Goal: Information Seeking & Learning: Check status

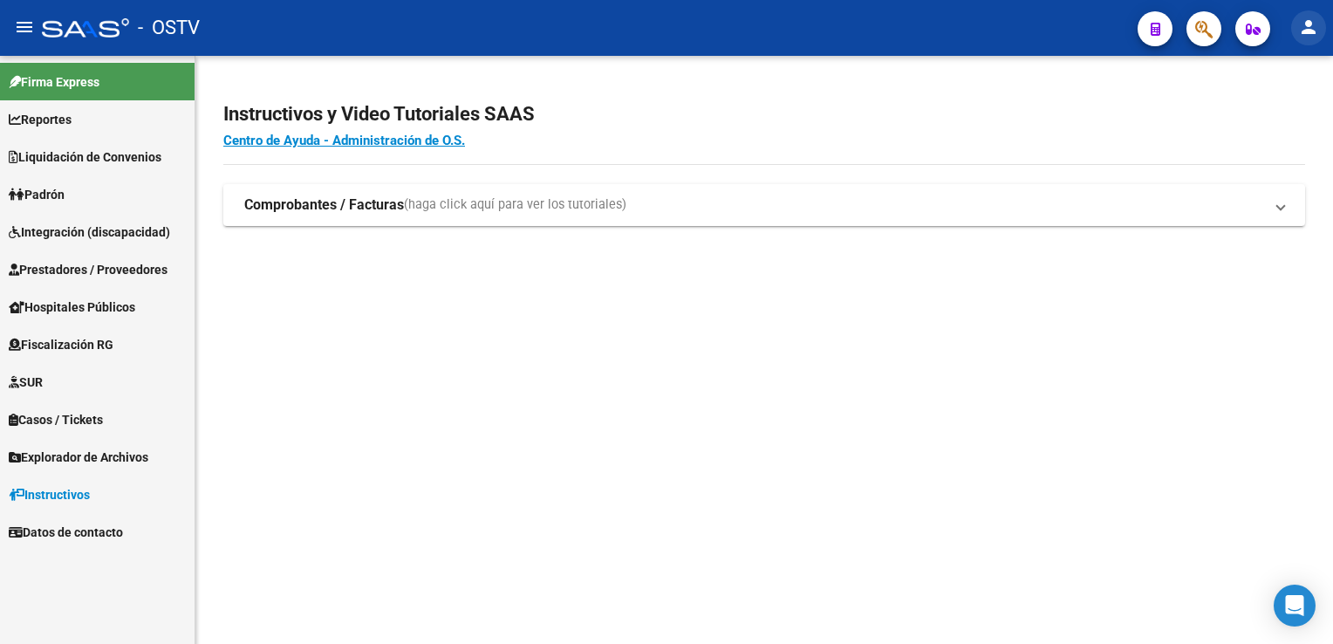
click at [1311, 30] on mat-icon "person" at bounding box center [1309, 27] width 21 height 21
click at [1280, 72] on button "person Mi Perfil" at bounding box center [1273, 73] width 106 height 42
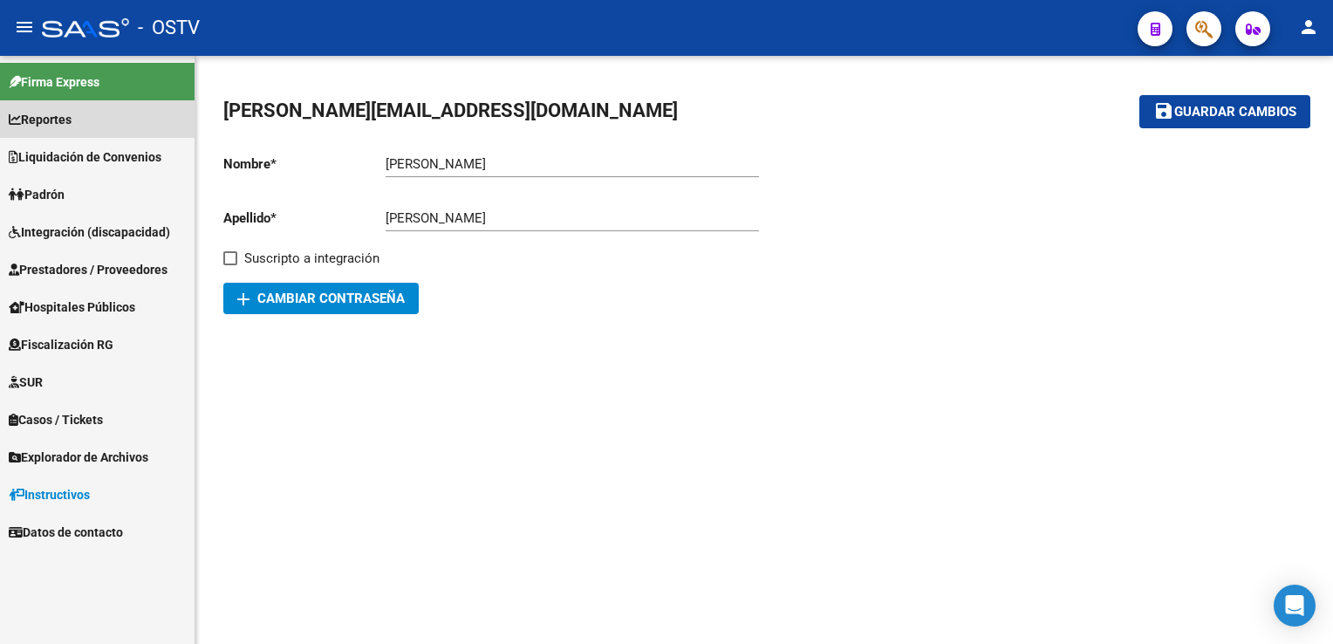
click at [55, 125] on span "Reportes" at bounding box center [40, 119] width 63 height 19
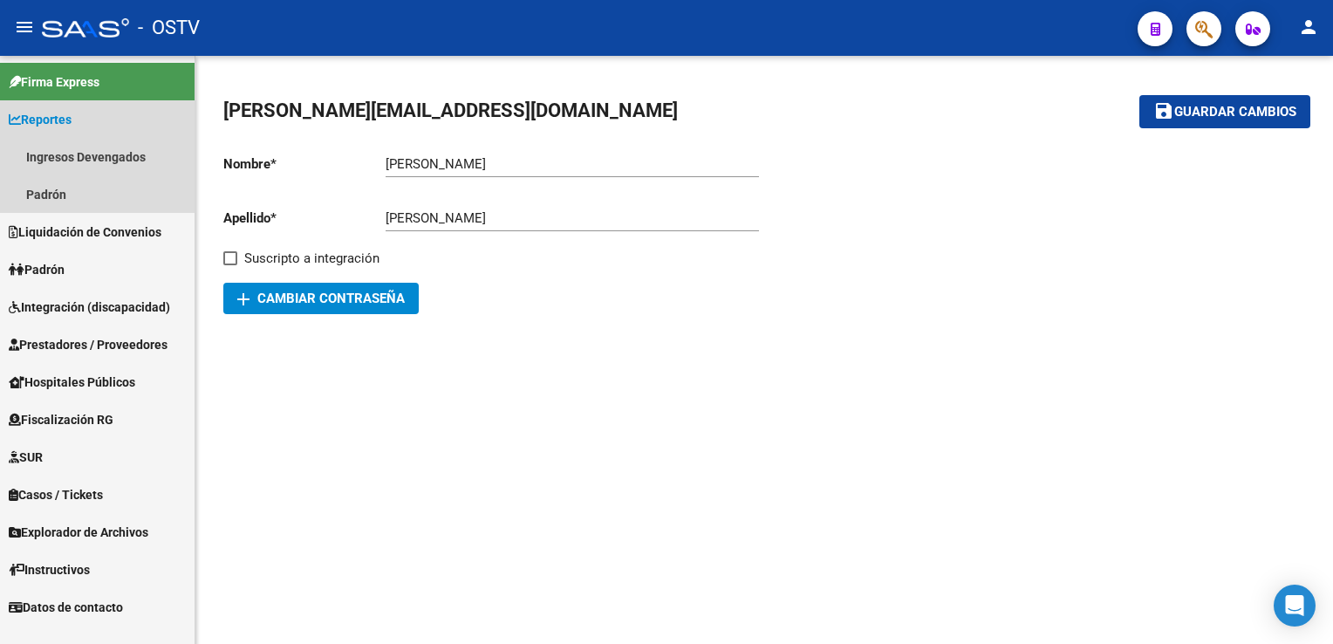
click at [44, 110] on span "Reportes" at bounding box center [40, 119] width 63 height 19
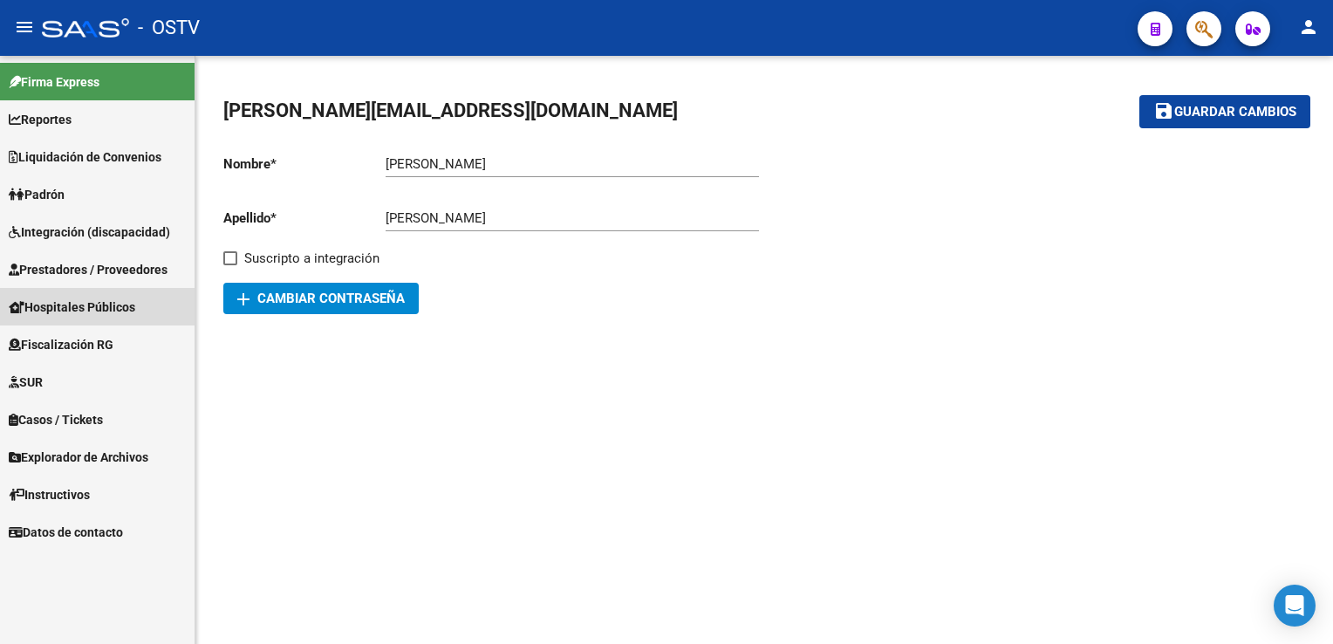
click at [61, 306] on span "Hospitales Públicos" at bounding box center [72, 307] width 127 height 19
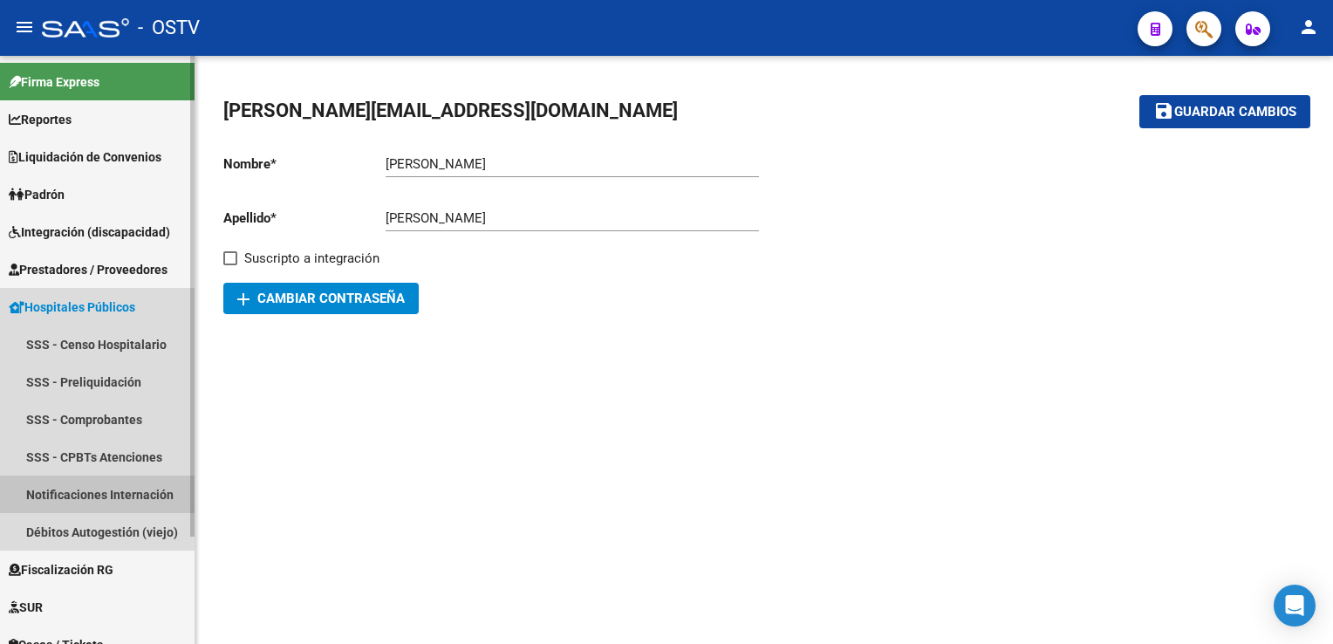
click at [94, 490] on link "Notificaciones Internación" at bounding box center [97, 495] width 195 height 38
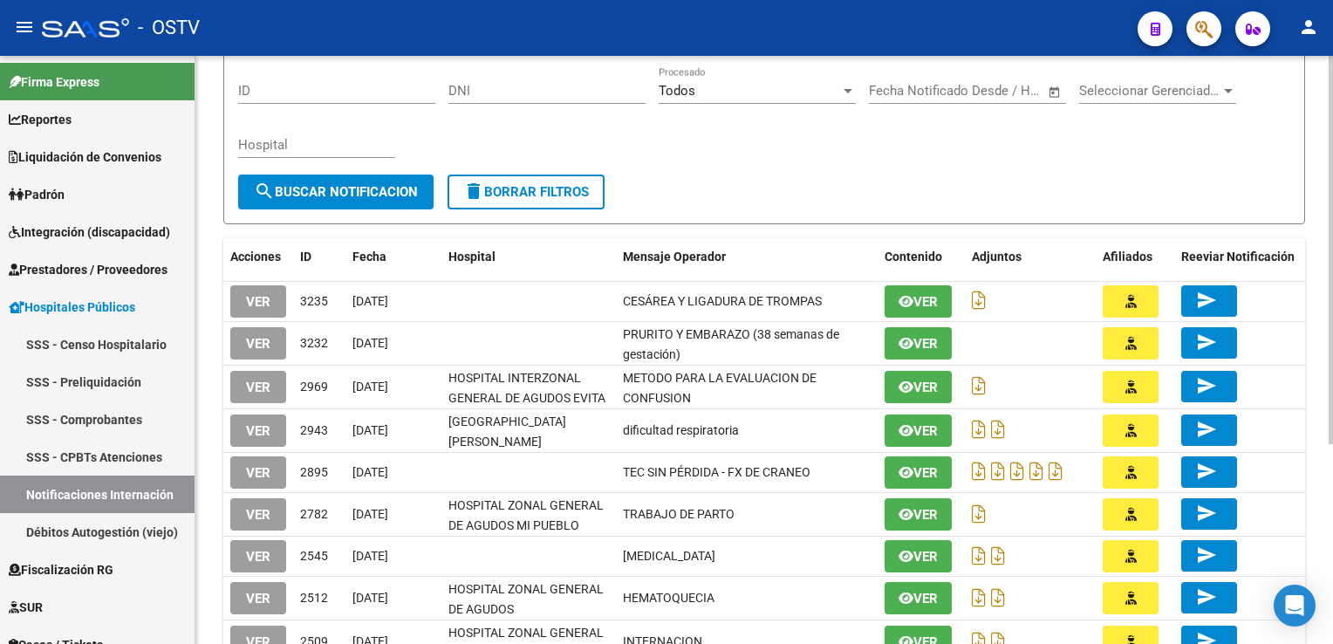
scroll to position [134, 0]
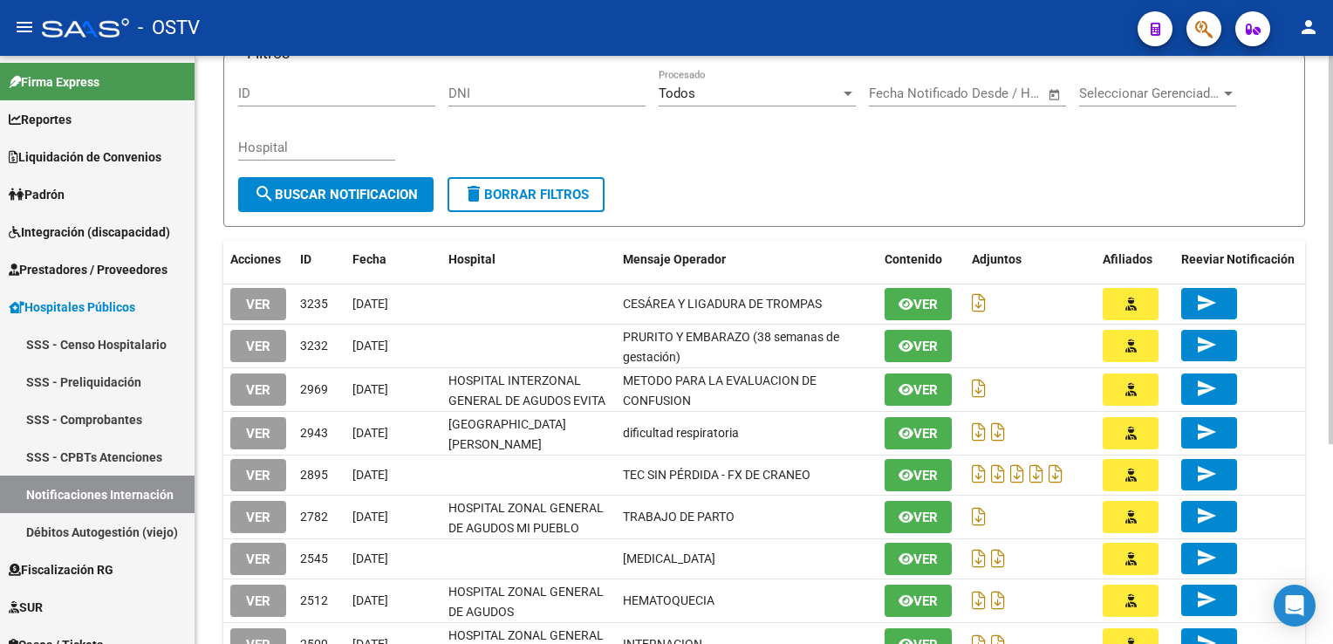
click at [1312, 230] on div "HOSPITALES -> Notificaciones de Internación cloud_download Exportar CSV Filtros…" at bounding box center [766, 367] width 1142 height 890
drag, startPoint x: 195, startPoint y: 305, endPoint x: 194, endPoint y: 323, distance: 17.5
click at [194, 323] on mat-sidenav "Firma Express Reportes Ingresos Devengados Detalles por CUIL RG Detalles - MT/P…" at bounding box center [97, 350] width 195 height 588
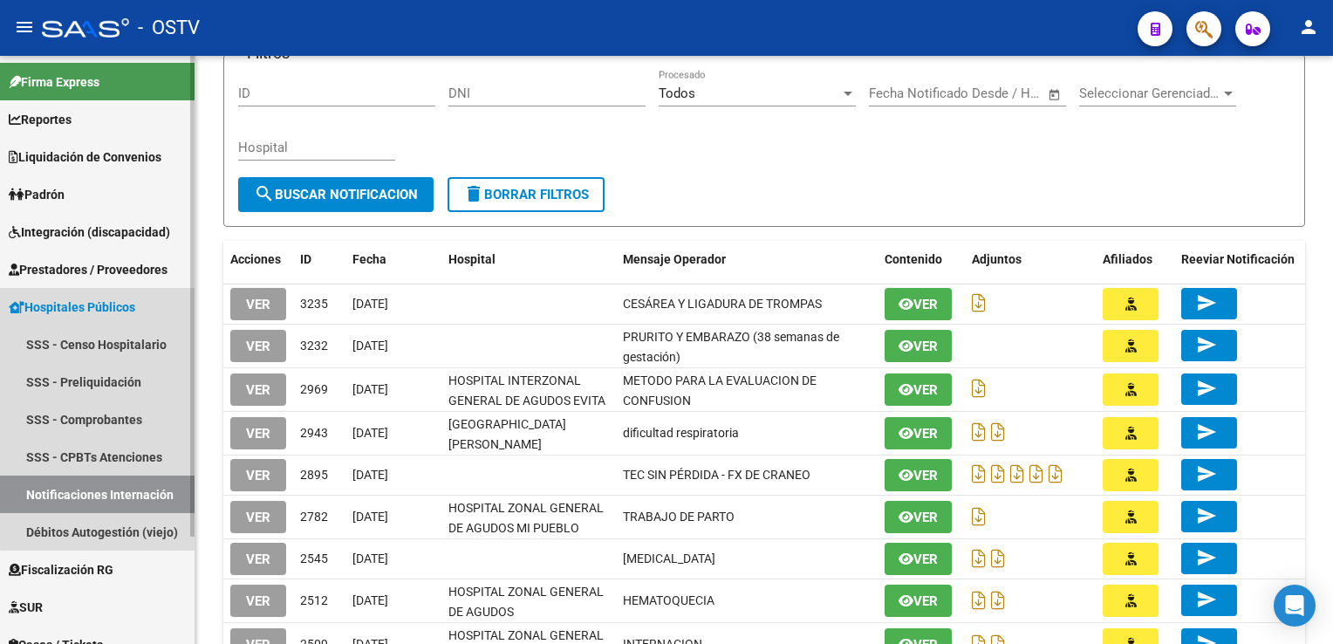
drag, startPoint x: 194, startPoint y: 323, endPoint x: 168, endPoint y: 316, distance: 26.3
click at [168, 316] on link "Hospitales Públicos" at bounding box center [97, 307] width 195 height 38
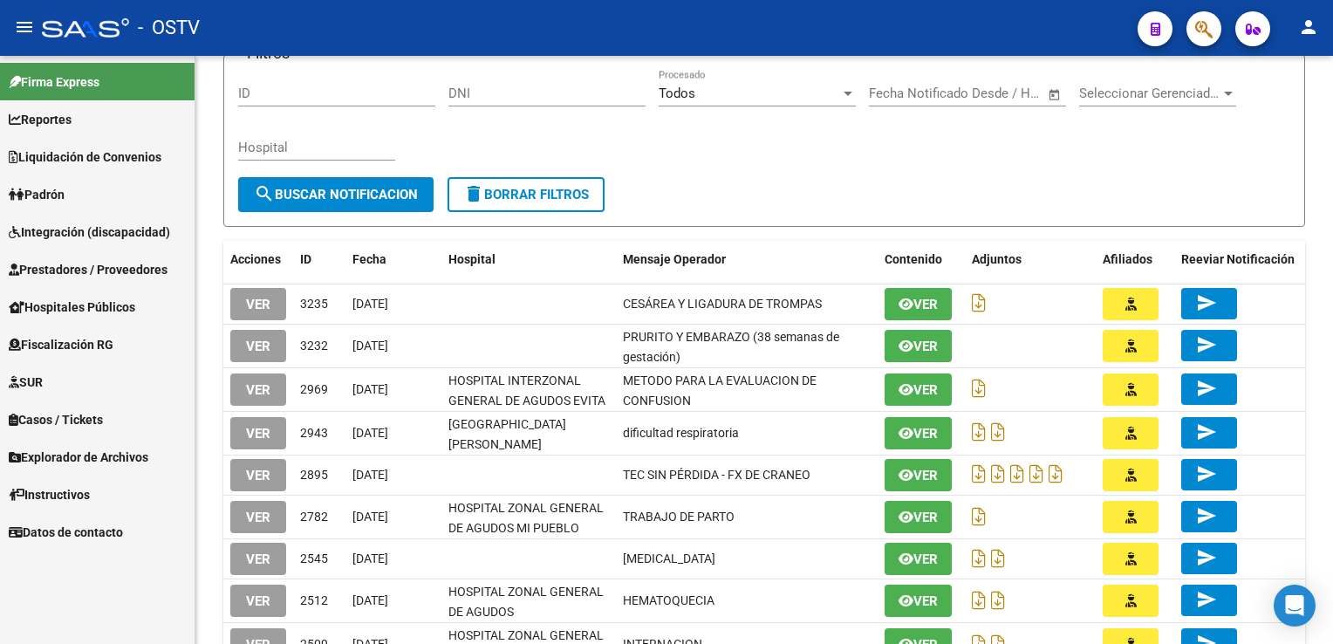
click at [131, 305] on span "Hospitales Públicos" at bounding box center [72, 307] width 127 height 19
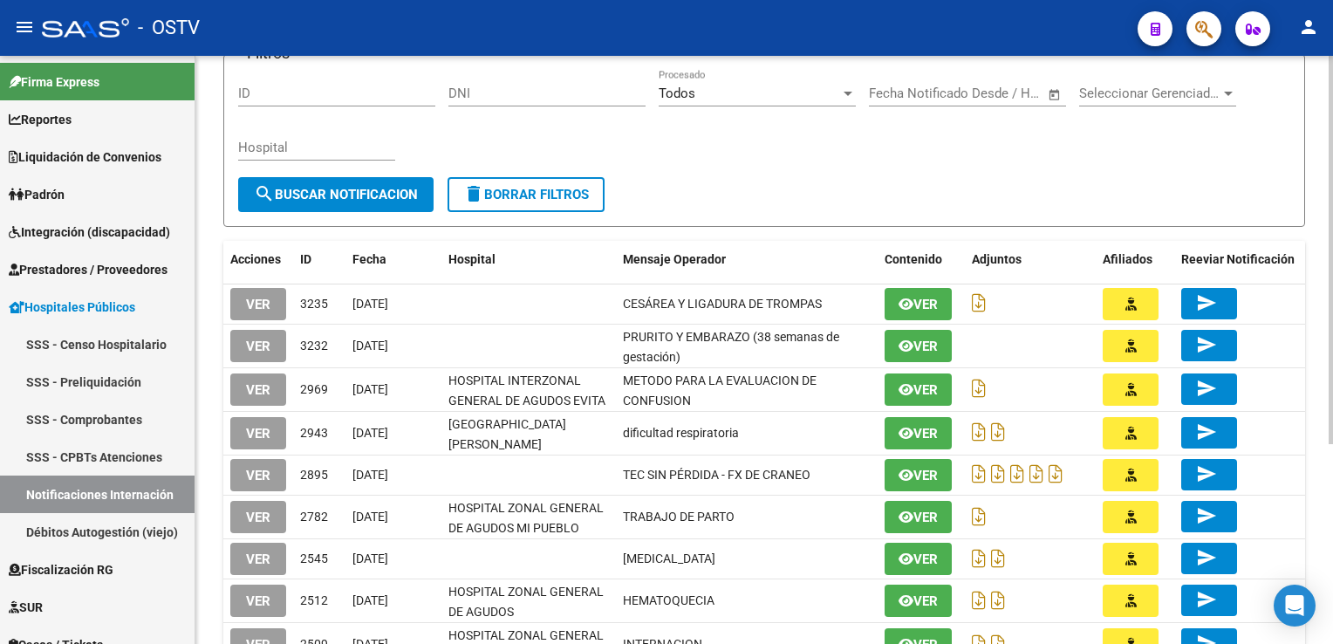
click at [348, 120] on div "ID" at bounding box center [336, 96] width 197 height 54
drag, startPoint x: 195, startPoint y: 261, endPoint x: 192, endPoint y: 288, distance: 27.2
click at [192, 288] on mat-sidenav "Firma Express Reportes Ingresos Devengados Detalles por CUIL RG Detalles - MT/P…" at bounding box center [97, 350] width 195 height 588
click at [812, 241] on datatable-header-cell "Mensaje Operador" at bounding box center [747, 260] width 262 height 38
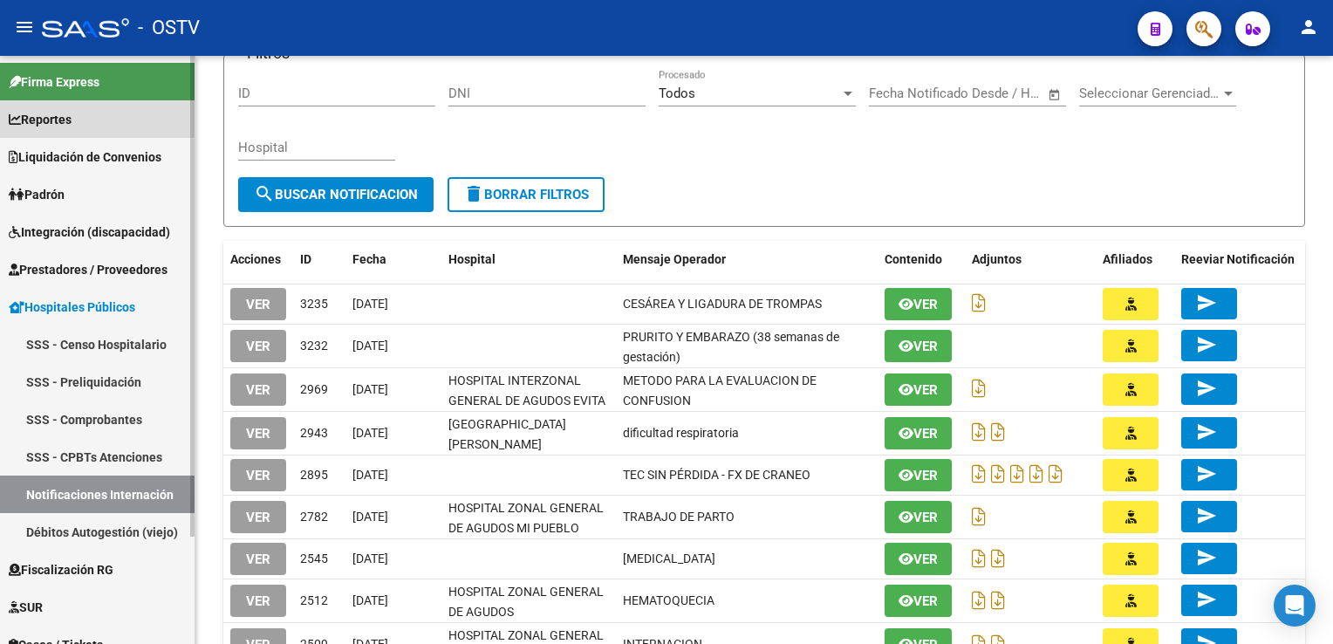
click at [62, 121] on span "Reportes" at bounding box center [40, 119] width 63 height 19
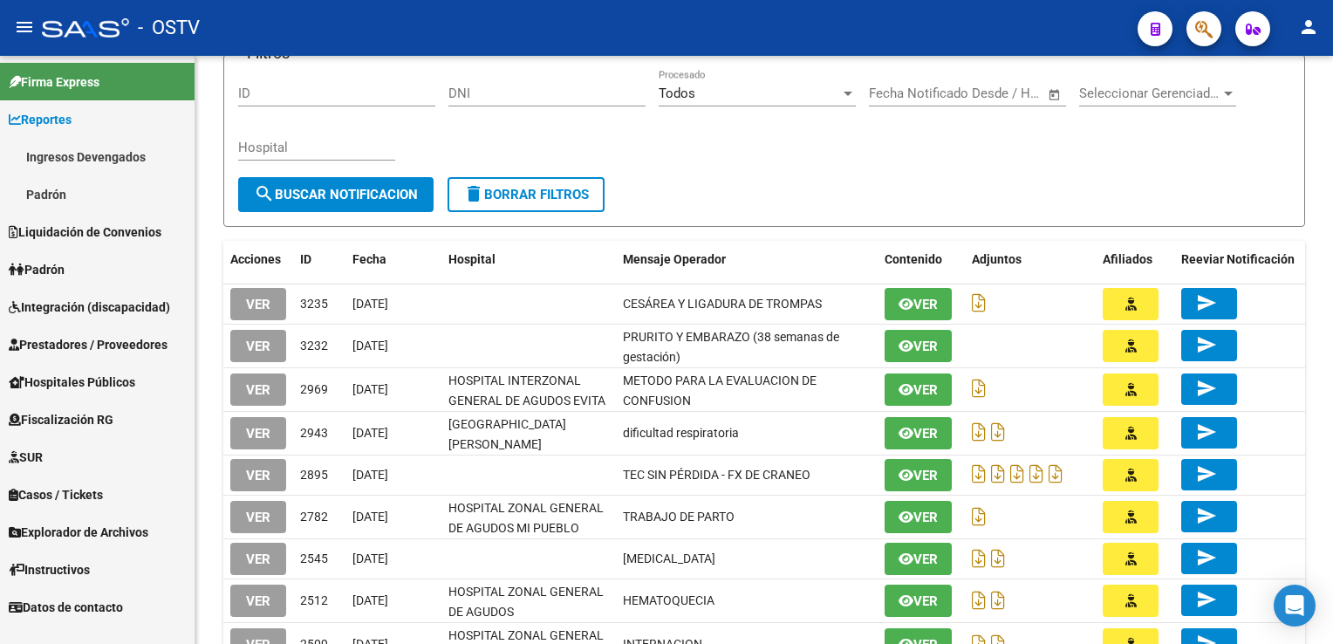
drag, startPoint x: 195, startPoint y: 197, endPoint x: 191, endPoint y: 236, distance: 38.6
click at [191, 236] on mat-sidenav-container "Firma Express Reportes Ingresos Devengados Detalles por CUIL RG Detalles - MT/P…" at bounding box center [666, 350] width 1333 height 588
click at [142, 404] on link "Fiscalización RG" at bounding box center [97, 420] width 195 height 38
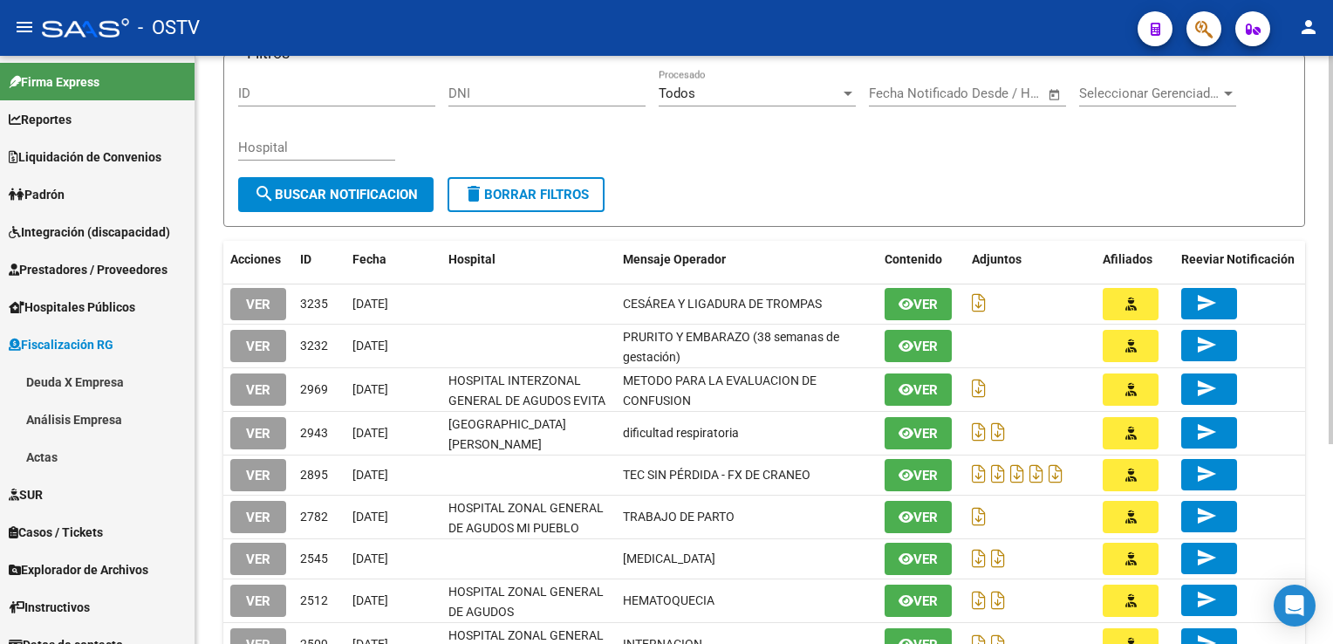
click at [413, 127] on div "Filtros ID DNI Todos Procesado Start date – End date Fecha Notificado Desde / H…" at bounding box center [764, 123] width 1052 height 108
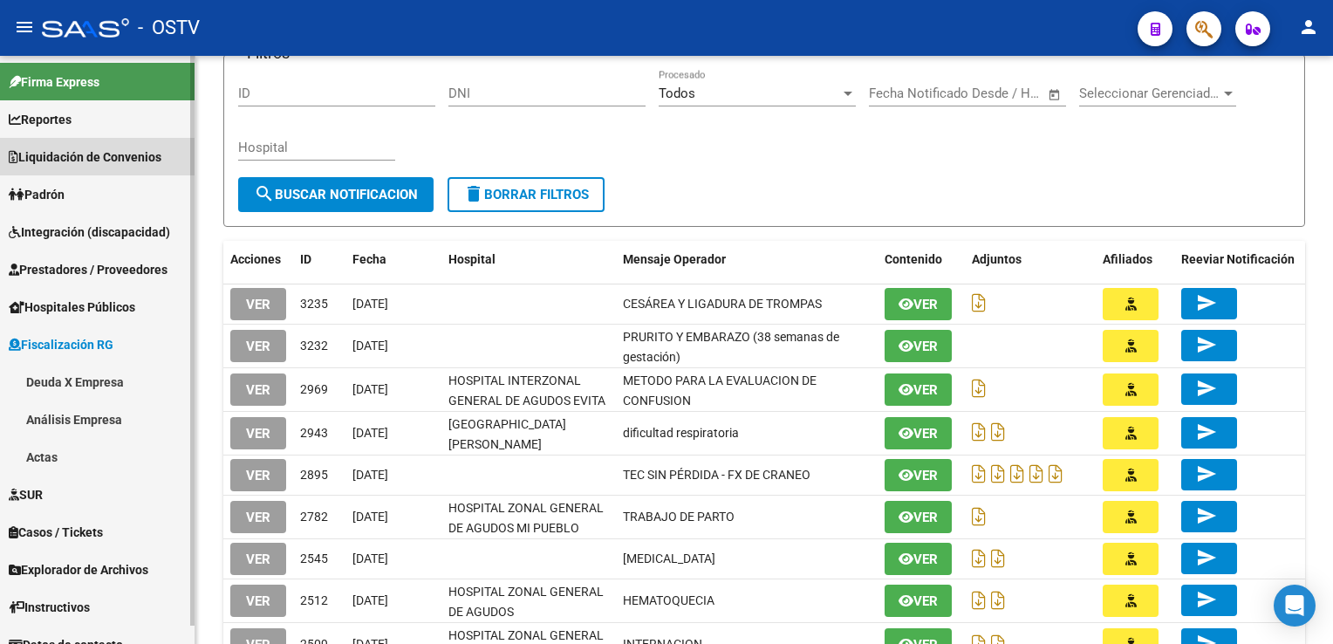
click at [81, 156] on span "Liquidación de Convenios" at bounding box center [85, 156] width 153 height 19
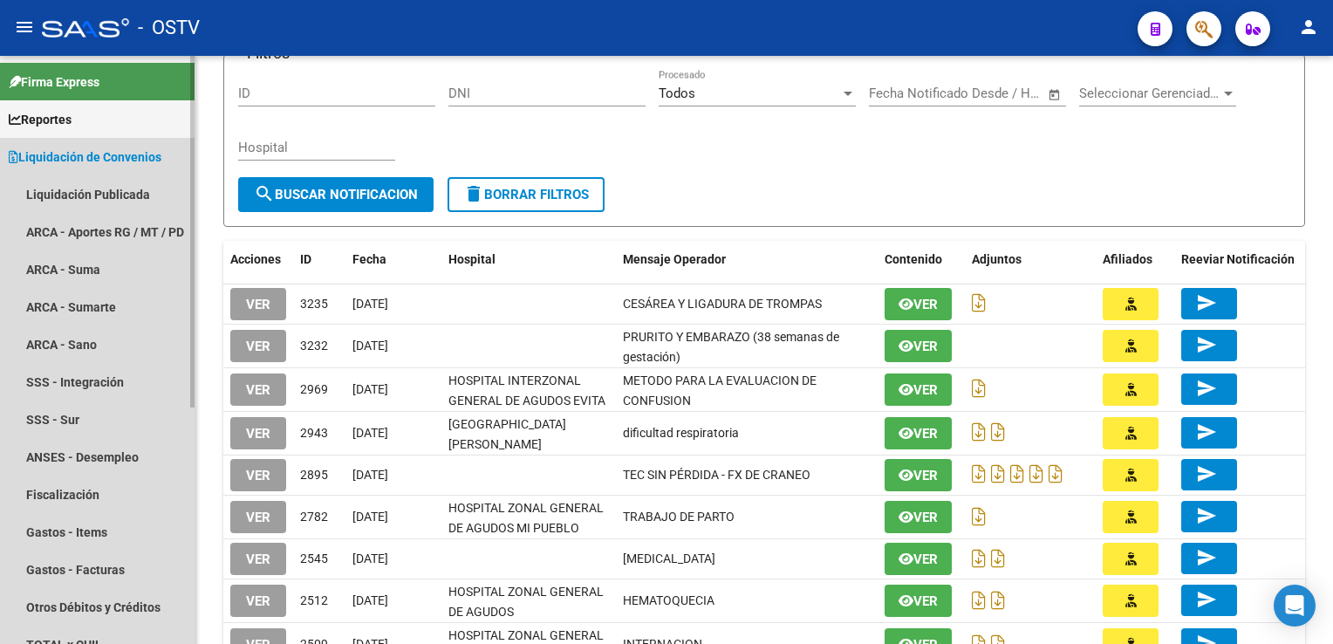
click at [115, 155] on span "Liquidación de Convenios" at bounding box center [85, 156] width 153 height 19
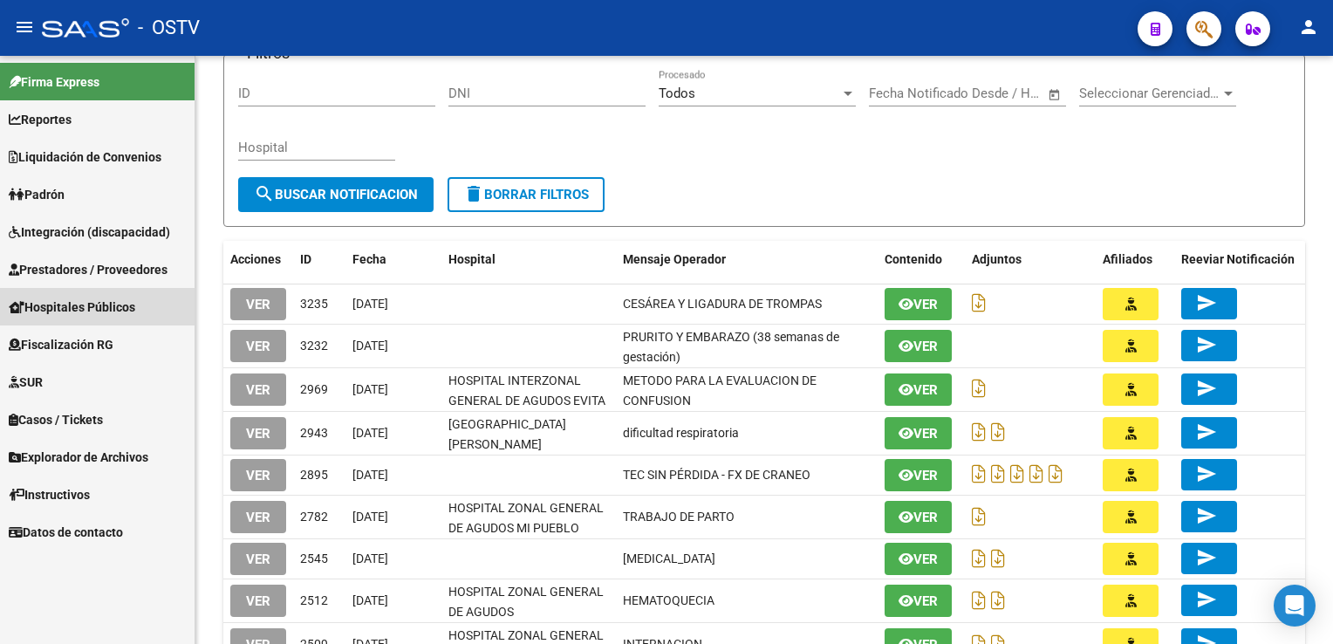
click at [81, 306] on span "Hospitales Públicos" at bounding box center [72, 307] width 127 height 19
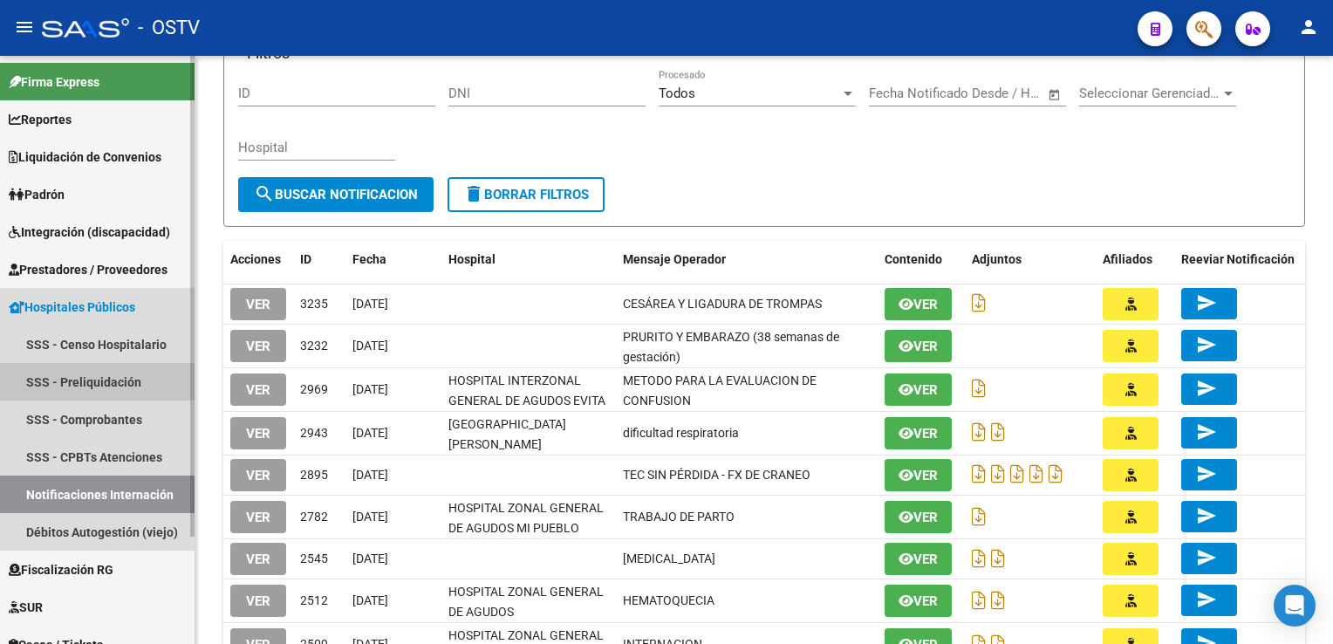
click at [112, 380] on link "SSS - Preliquidación" at bounding box center [97, 382] width 195 height 38
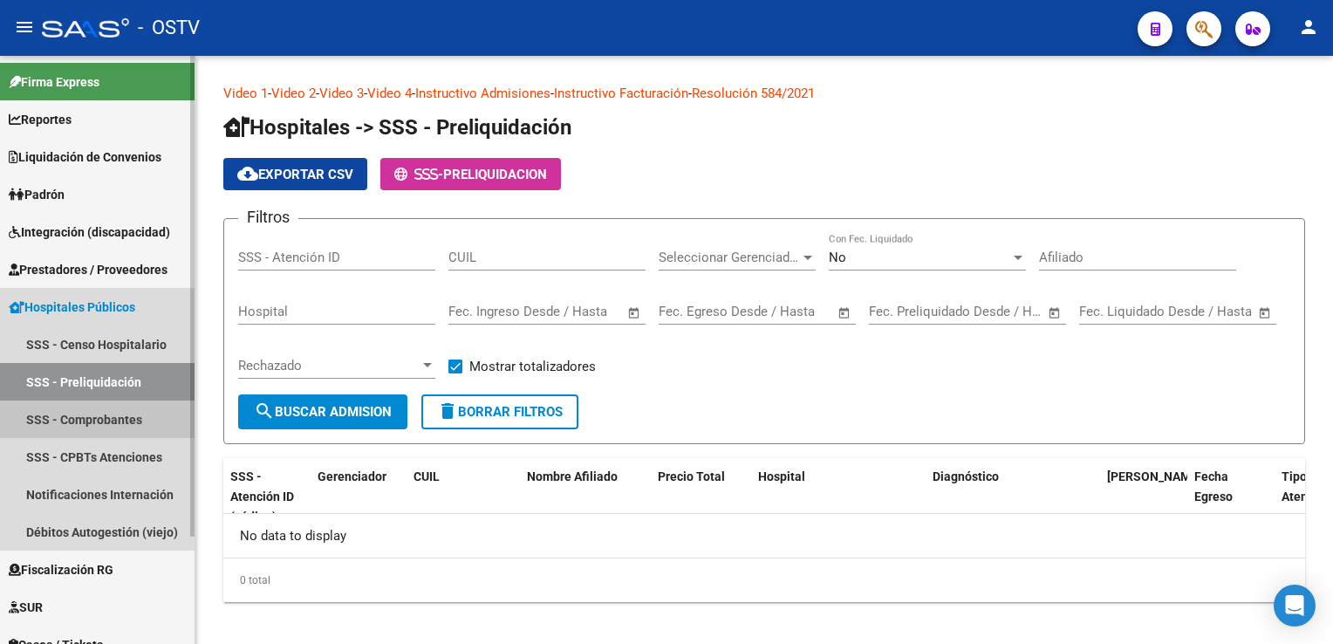
click at [107, 414] on link "SSS - Comprobantes" at bounding box center [97, 420] width 195 height 38
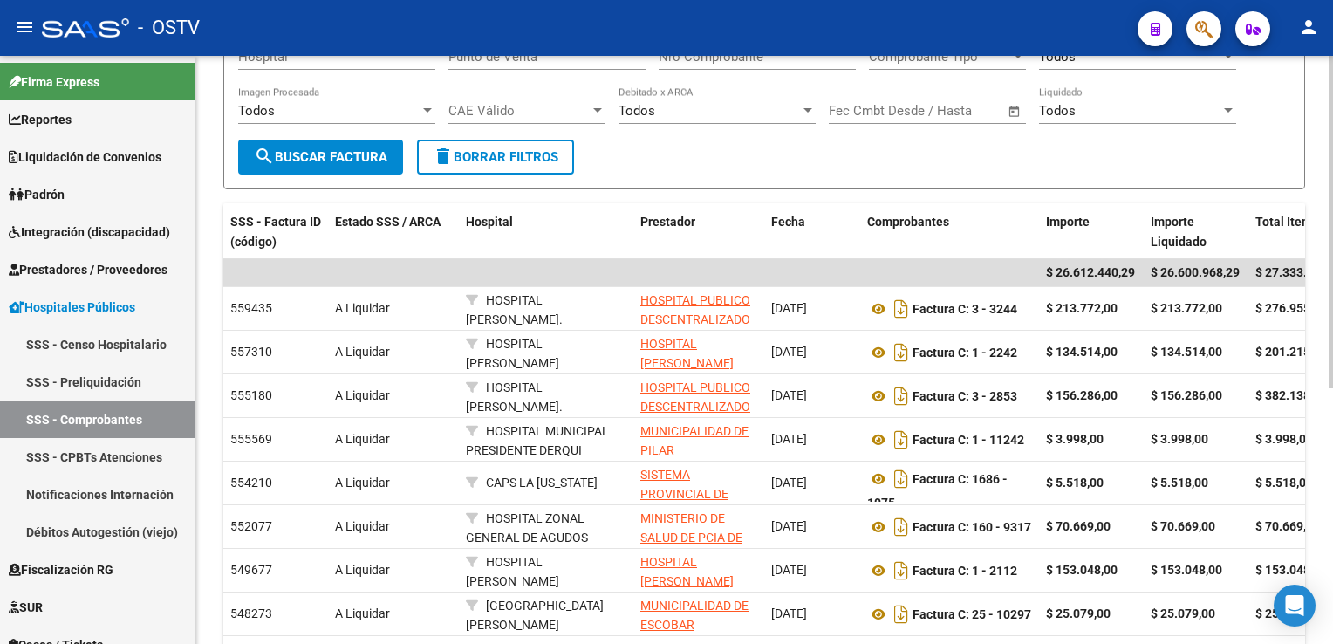
scroll to position [256, 0]
click at [1330, 395] on div at bounding box center [1331, 370] width 4 height 332
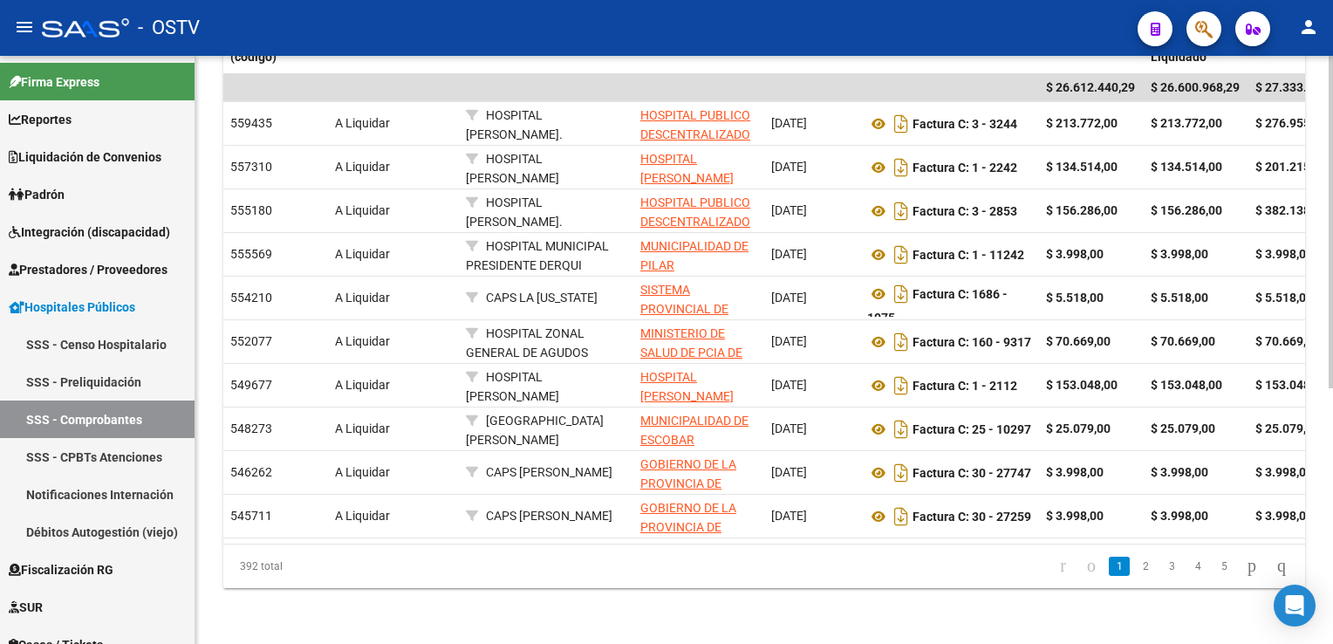
scroll to position [448, 0]
click at [1333, 330] on html "menu - OSTV person Firma Express Reportes Ingresos Devengados Detalles por CUIL…" at bounding box center [666, 322] width 1333 height 644
click at [1135, 569] on link "2" at bounding box center [1145, 566] width 21 height 19
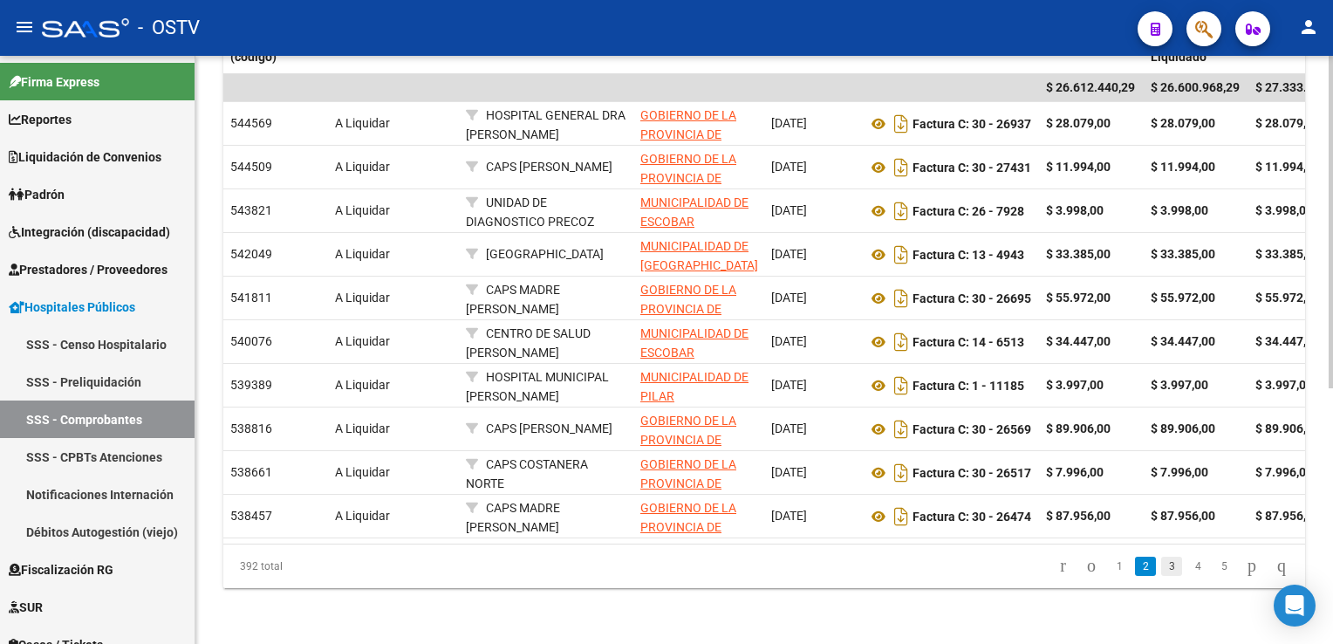
click at [1162, 568] on link "3" at bounding box center [1172, 566] width 21 height 19
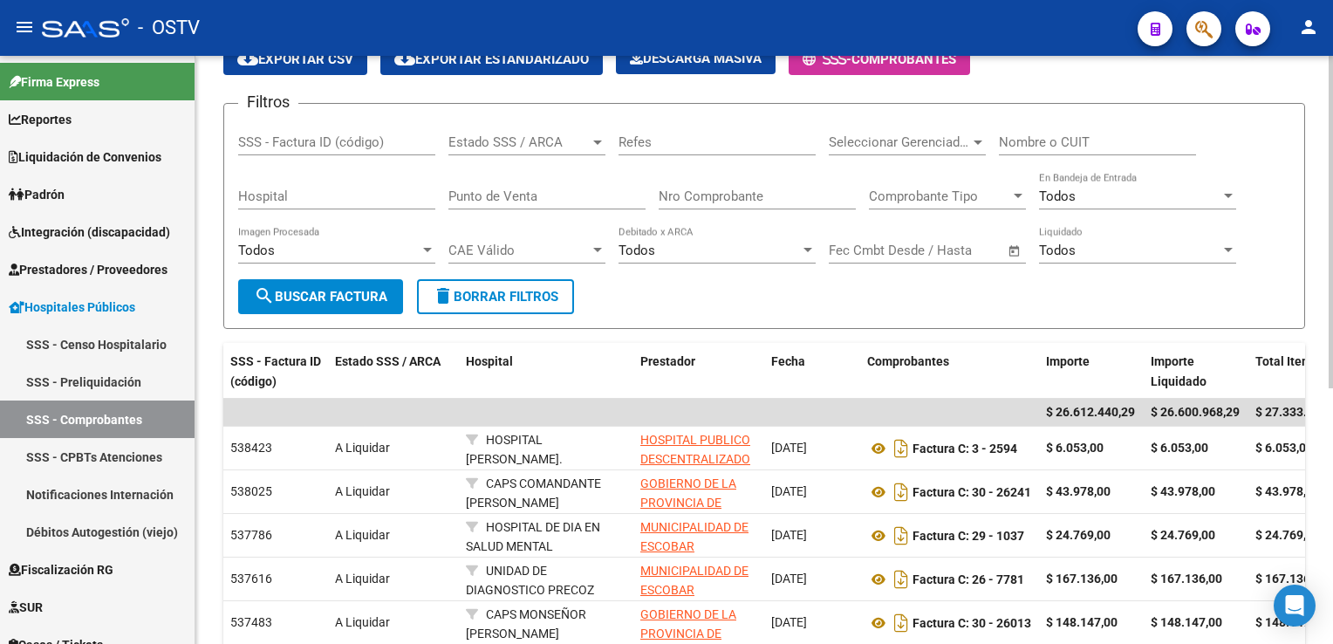
scroll to position [93, 0]
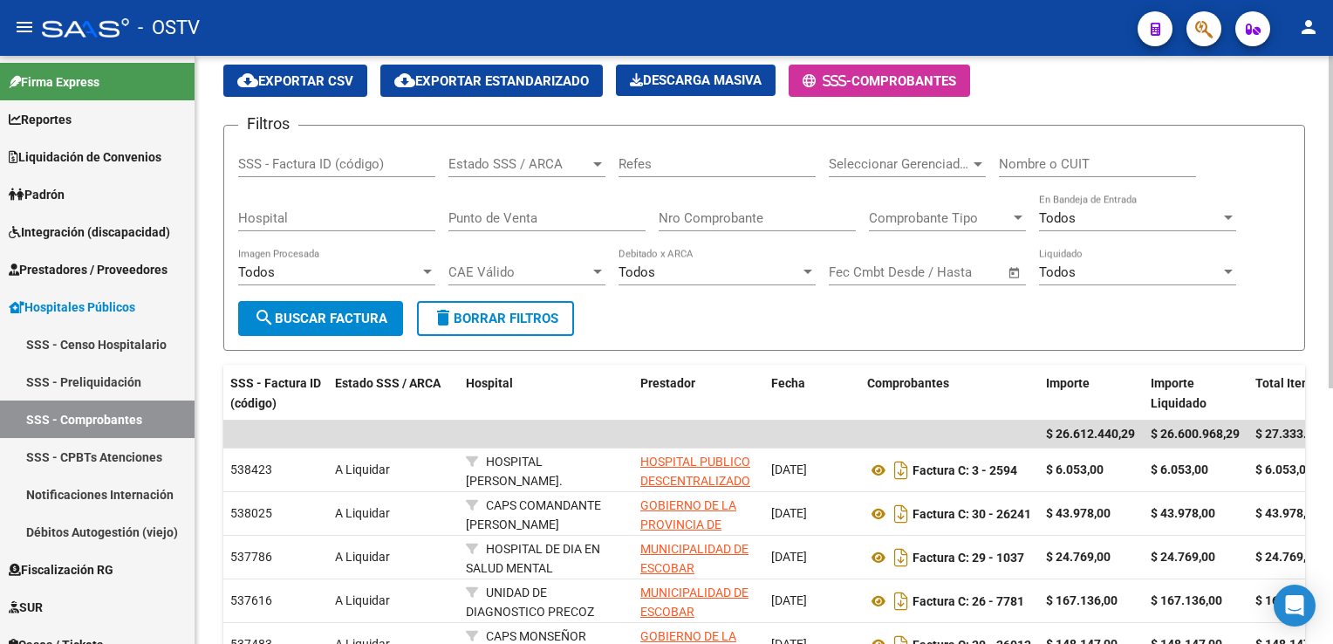
click at [1333, 154] on html "menu - OSTV person Firma Express Reportes Ingresos Devengados Detalles por CUIL…" at bounding box center [666, 322] width 1333 height 644
click at [1228, 271] on div at bounding box center [1228, 272] width 9 height 4
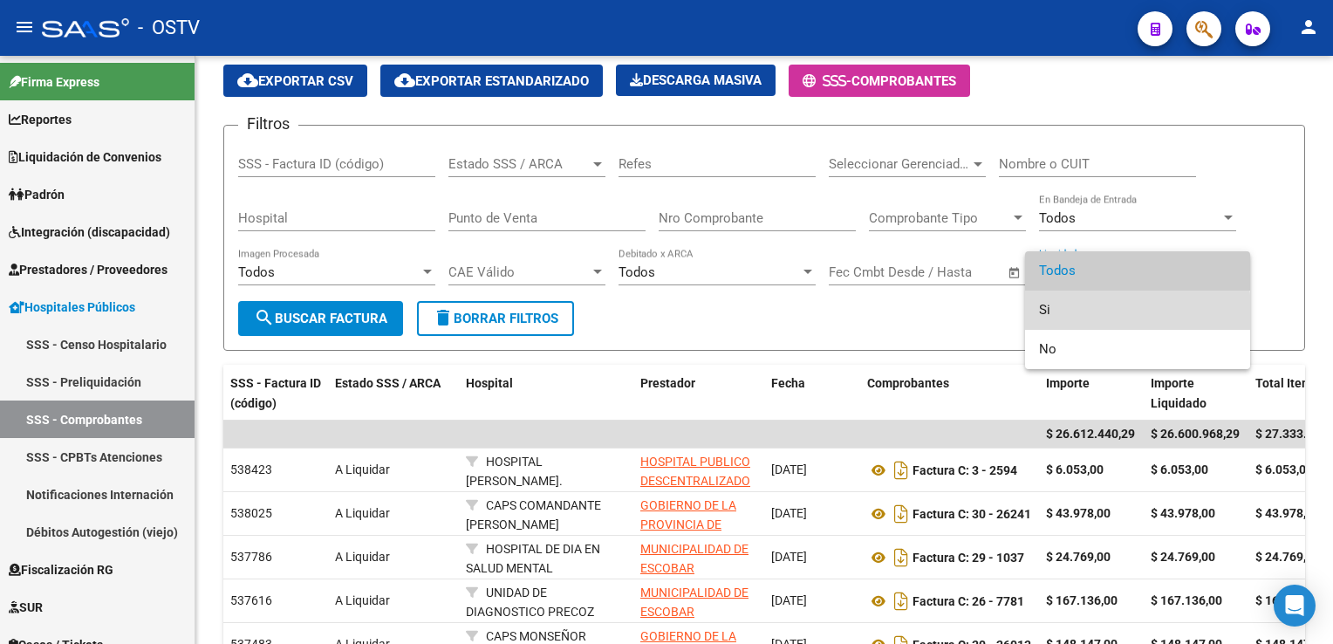
click at [1048, 313] on span "Si" at bounding box center [1137, 310] width 197 height 39
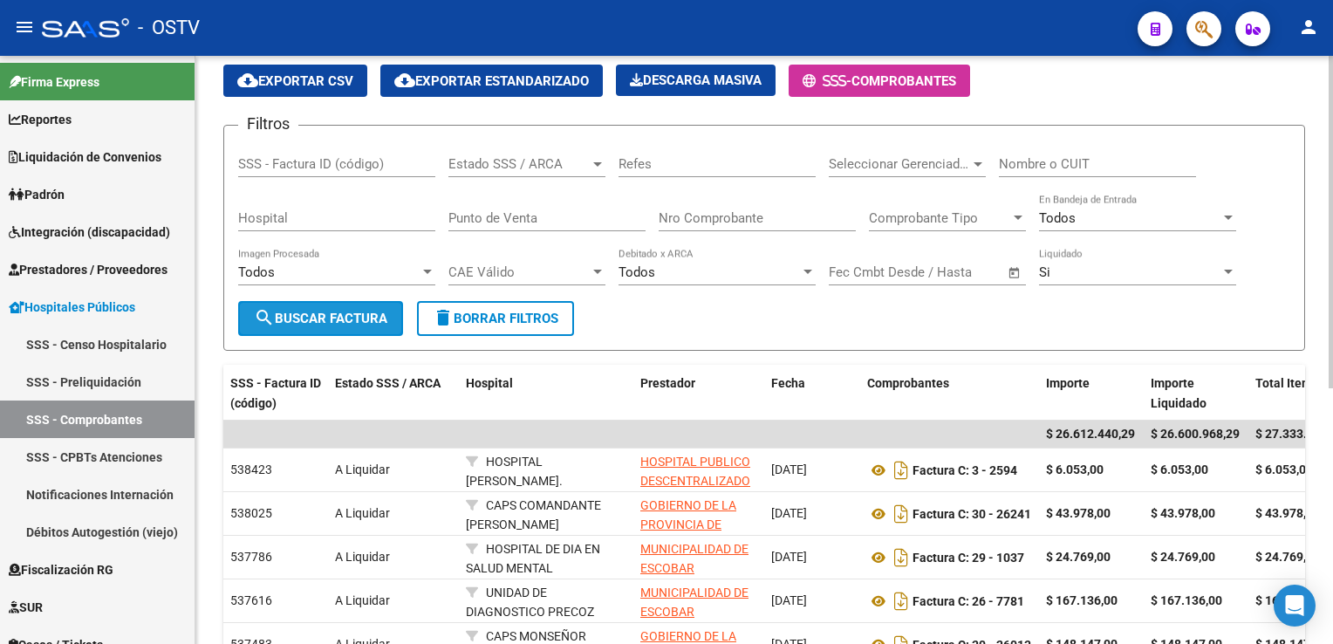
click at [339, 313] on span "search Buscar Factura" at bounding box center [321, 319] width 134 height 16
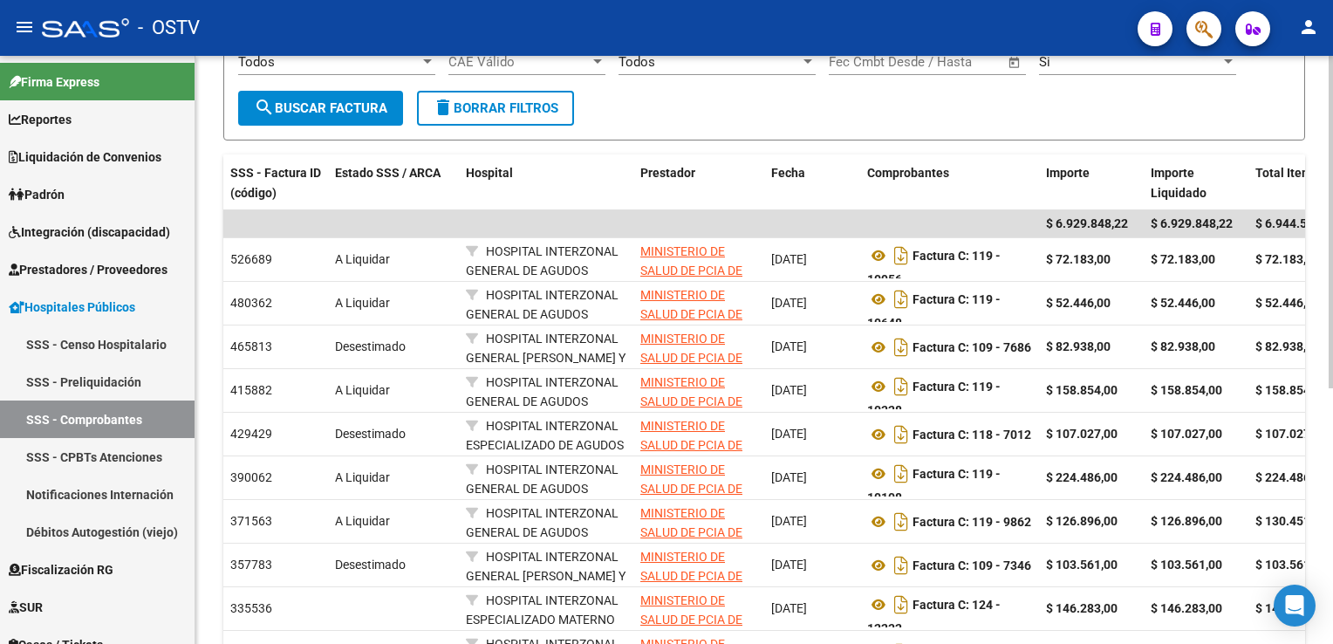
scroll to position [307, 0]
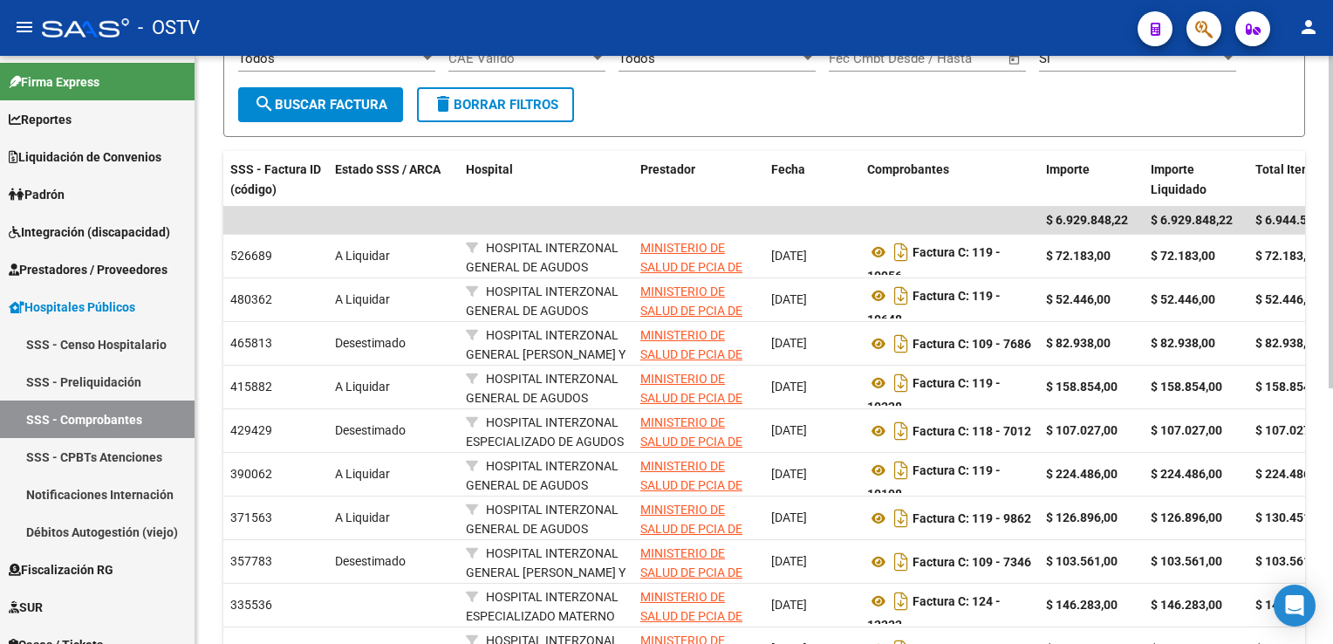
click at [1333, 328] on html "menu - OSTV person Firma Express Reportes Ingresos Devengados Detalles por CUIL…" at bounding box center [666, 322] width 1333 height 644
click at [1312, 172] on div "Video 1 - Video 2 - Video 3 - Video 4 - Instructivo - Instructivo 2 - Resolució…" at bounding box center [764, 263] width 1138 height 1028
click at [1325, 149] on div "Video 1 - Video 2 - Video 3 - Video 4 - Instructivo - Instructivo 2 - Resolució…" at bounding box center [764, 263] width 1138 height 1028
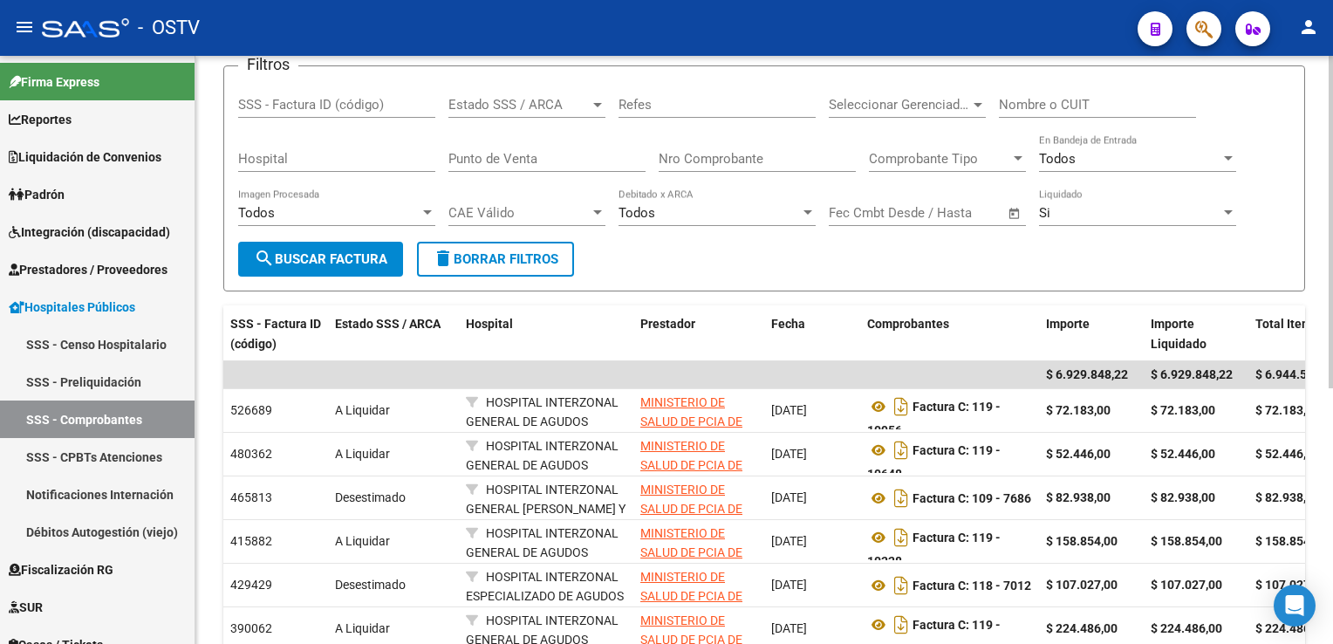
scroll to position [121, 0]
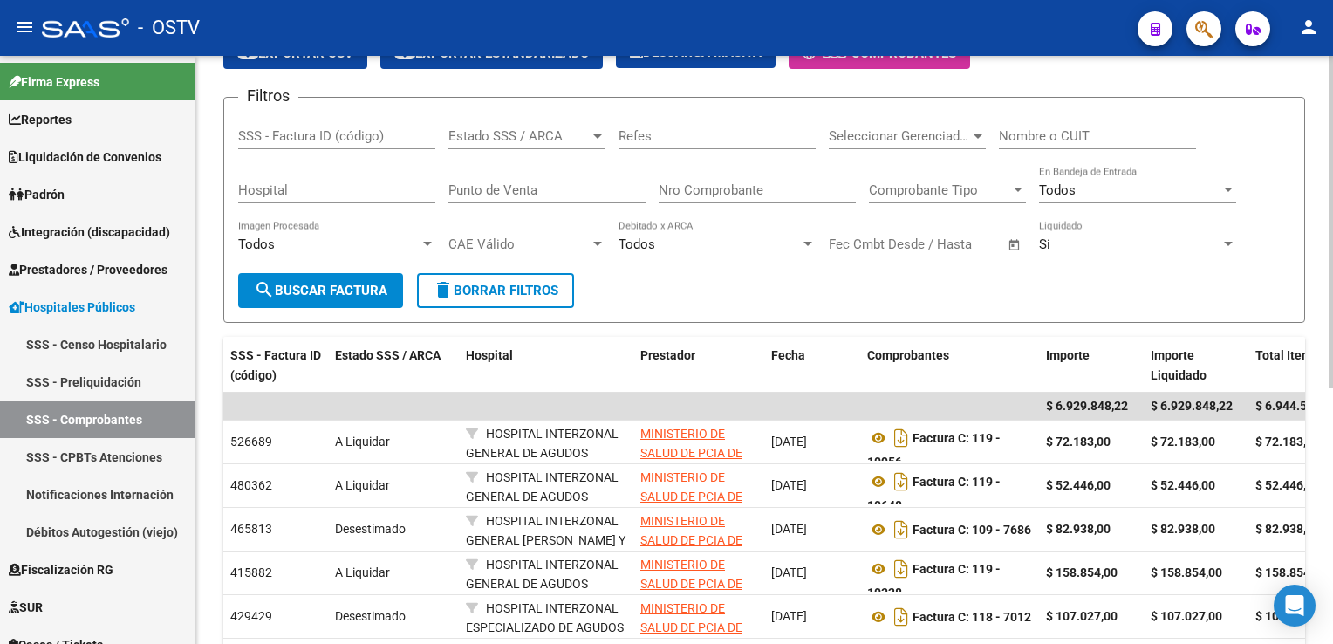
click at [1333, 136] on html "menu - OSTV person Firma Express Reportes Ingresos Devengados Detalles por CUIL…" at bounding box center [666, 322] width 1333 height 644
click at [1231, 243] on div at bounding box center [1228, 244] width 9 height 4
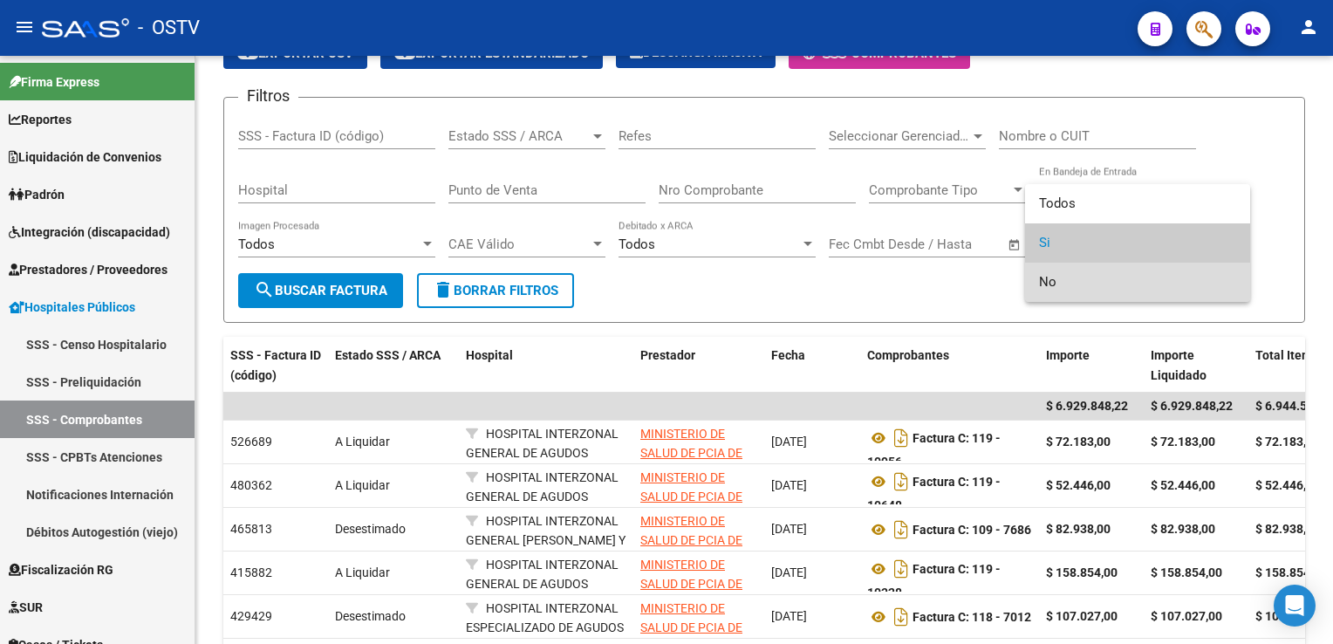
click at [1056, 281] on span "No" at bounding box center [1137, 282] width 197 height 39
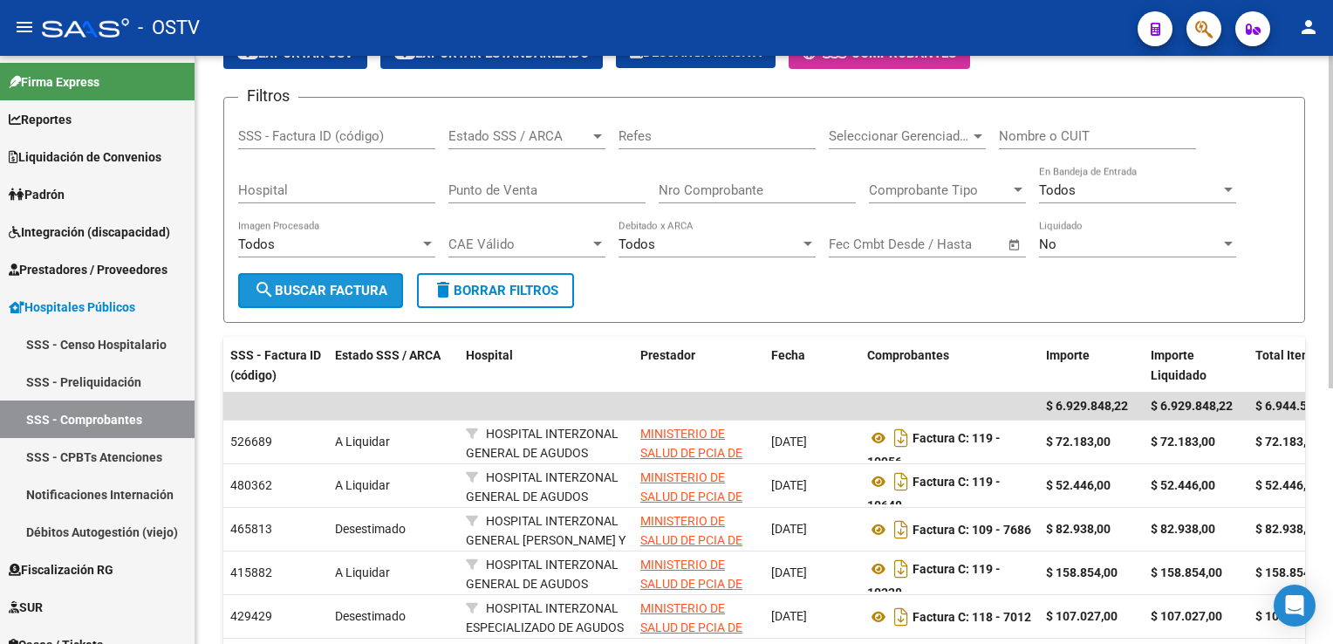
click at [349, 289] on span "search Buscar Factura" at bounding box center [321, 291] width 134 height 16
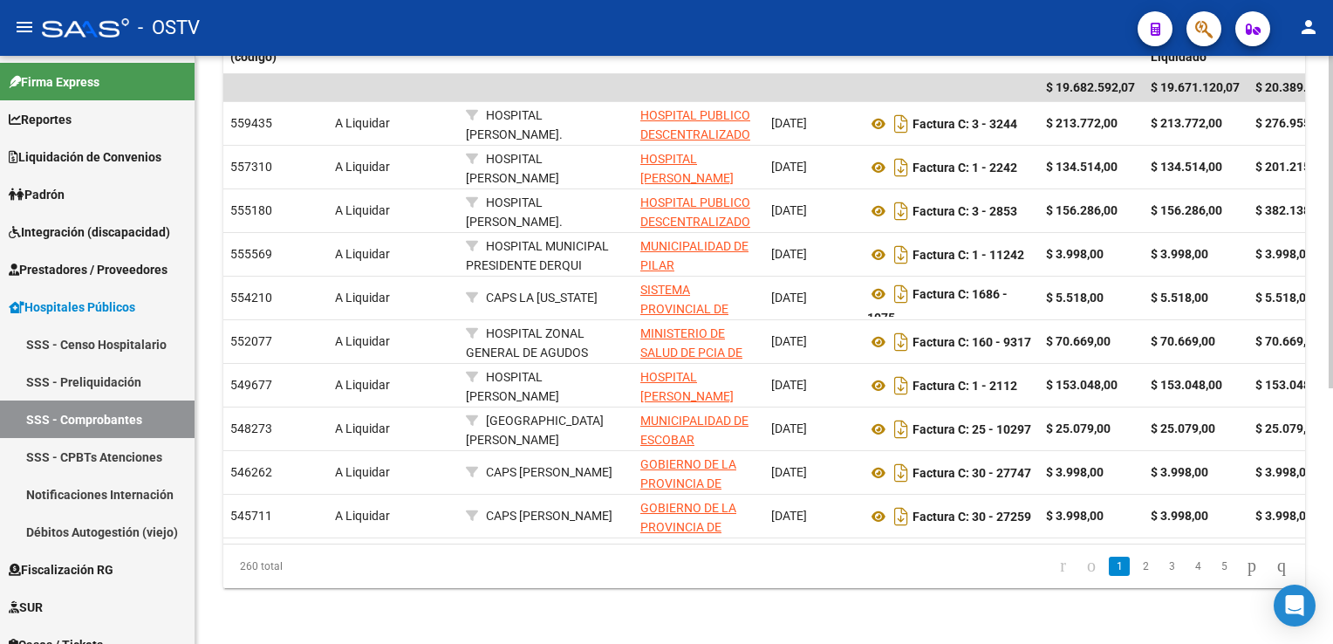
scroll to position [444, 0]
click at [1326, 415] on div "Video 1 - Video 2 - Video 3 - Video 4 - Instructivo - Instructivo 2 - Resolució…" at bounding box center [766, 130] width 1142 height 1028
click at [1214, 571] on link "5" at bounding box center [1224, 566] width 21 height 19
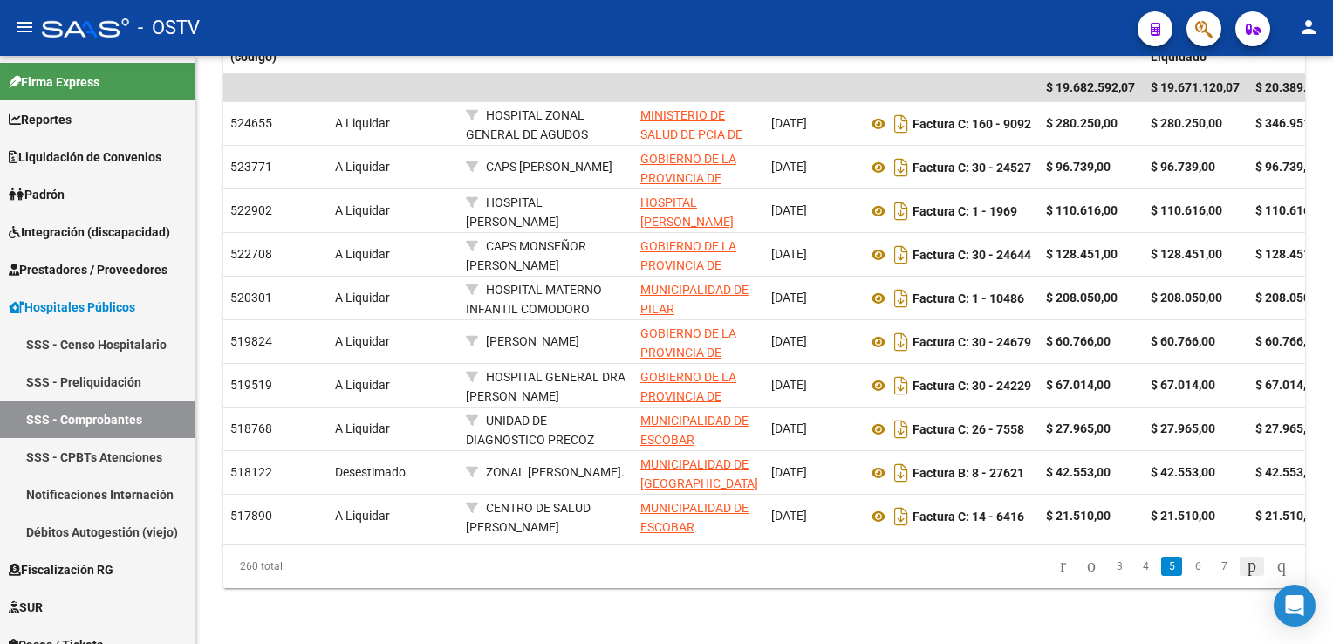
click at [1245, 570] on icon "go to next page" at bounding box center [1252, 565] width 14 height 21
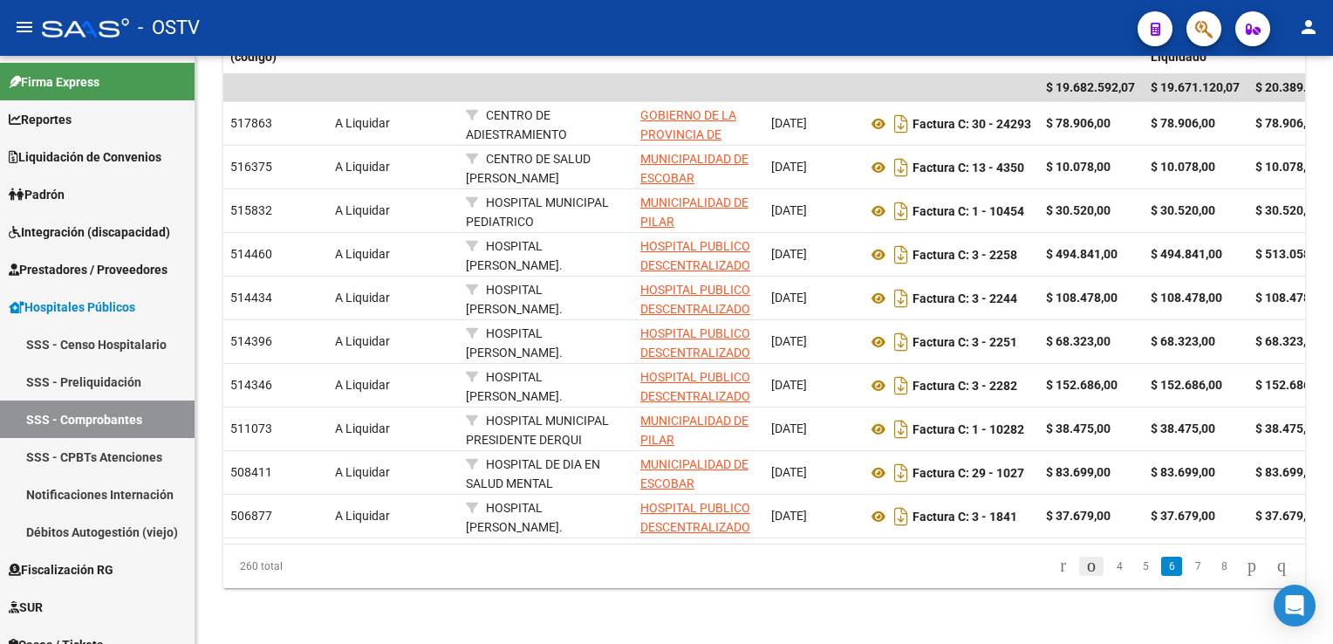
click at [1085, 570] on icon "go to previous page" at bounding box center [1092, 565] width 14 height 21
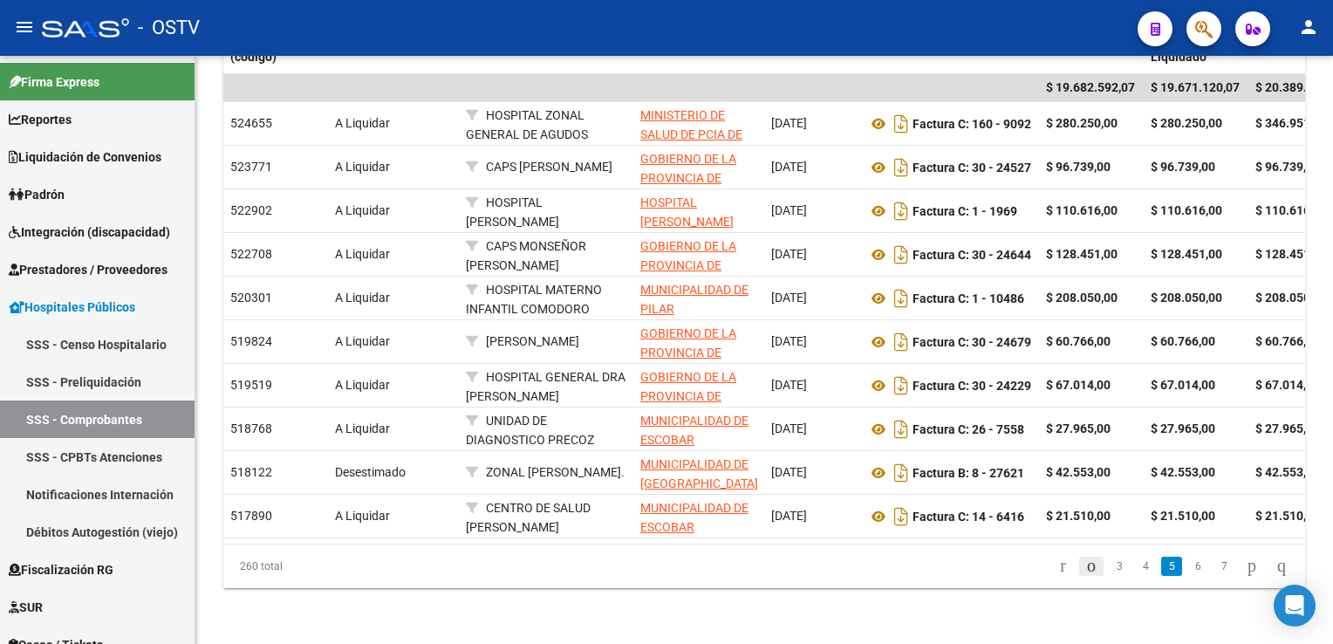
click at [1070, 570] on div "260 total 3 4 5 6 7" at bounding box center [764, 567] width 1082 height 44
click at [1085, 570] on icon "go to previous page" at bounding box center [1092, 565] width 14 height 21
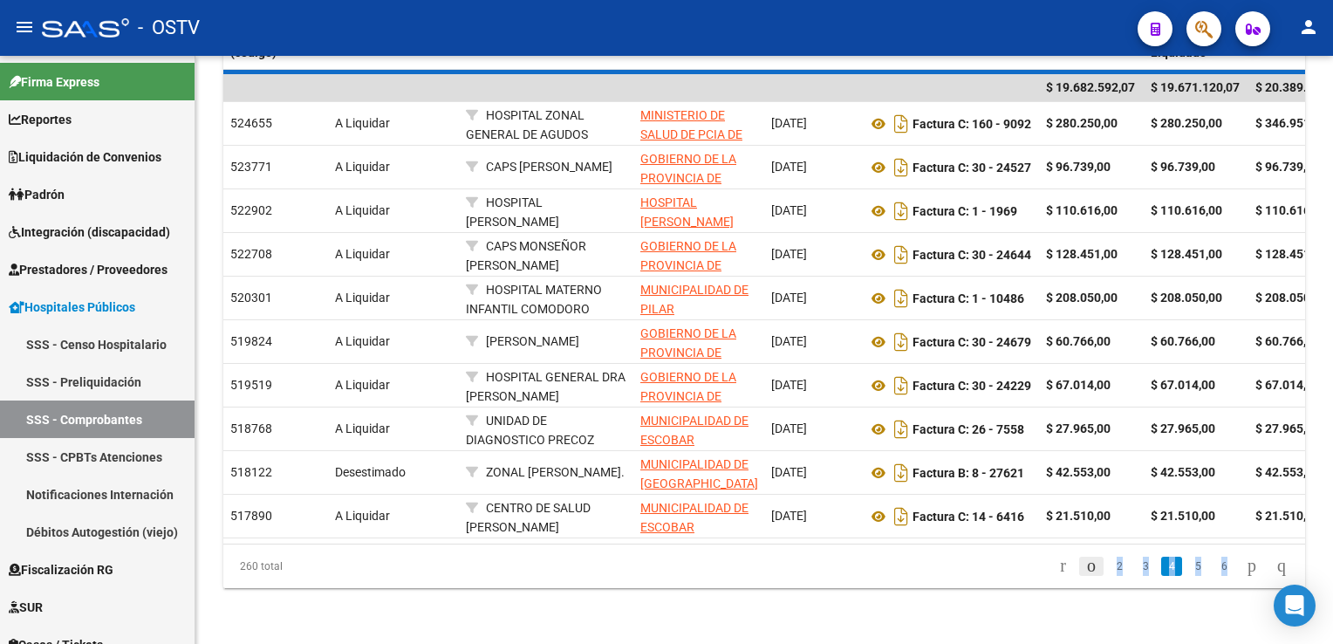
click at [1070, 570] on div "260 total 2 3 4 5 6" at bounding box center [764, 567] width 1082 height 44
click at [1085, 570] on icon "go to previous page" at bounding box center [1092, 565] width 14 height 21
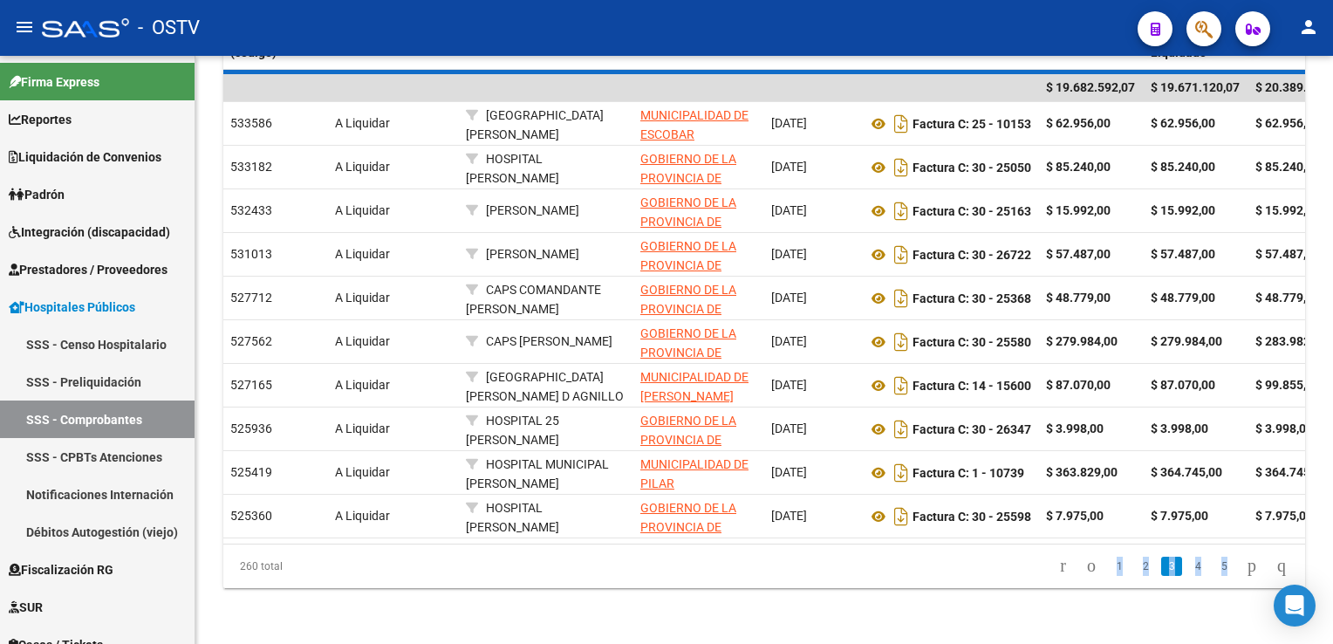
click at [1070, 570] on div "260 total 1 2 3 4 5" at bounding box center [764, 567] width 1082 height 44
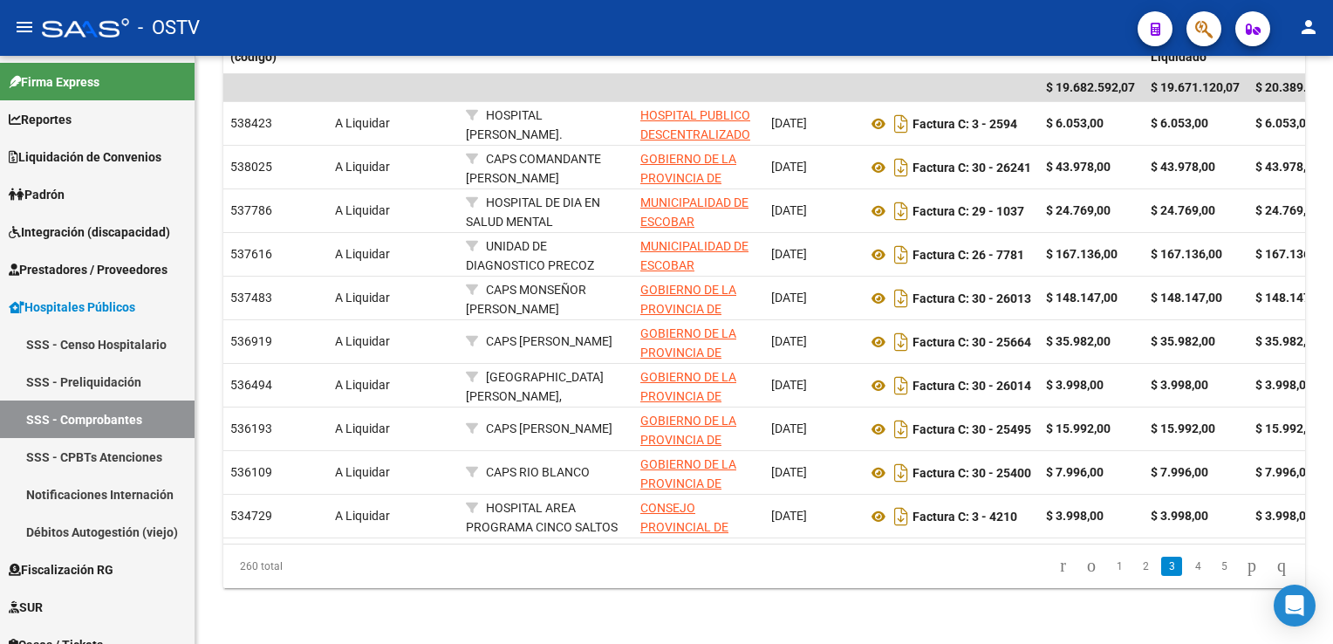
drag, startPoint x: 1070, startPoint y: 570, endPoint x: 980, endPoint y: 568, distance: 89.9
click at [980, 568] on datatable-pager "1 2 3 4 5" at bounding box center [871, 567] width 851 height 30
click at [1109, 568] on link "1" at bounding box center [1119, 566] width 21 height 19
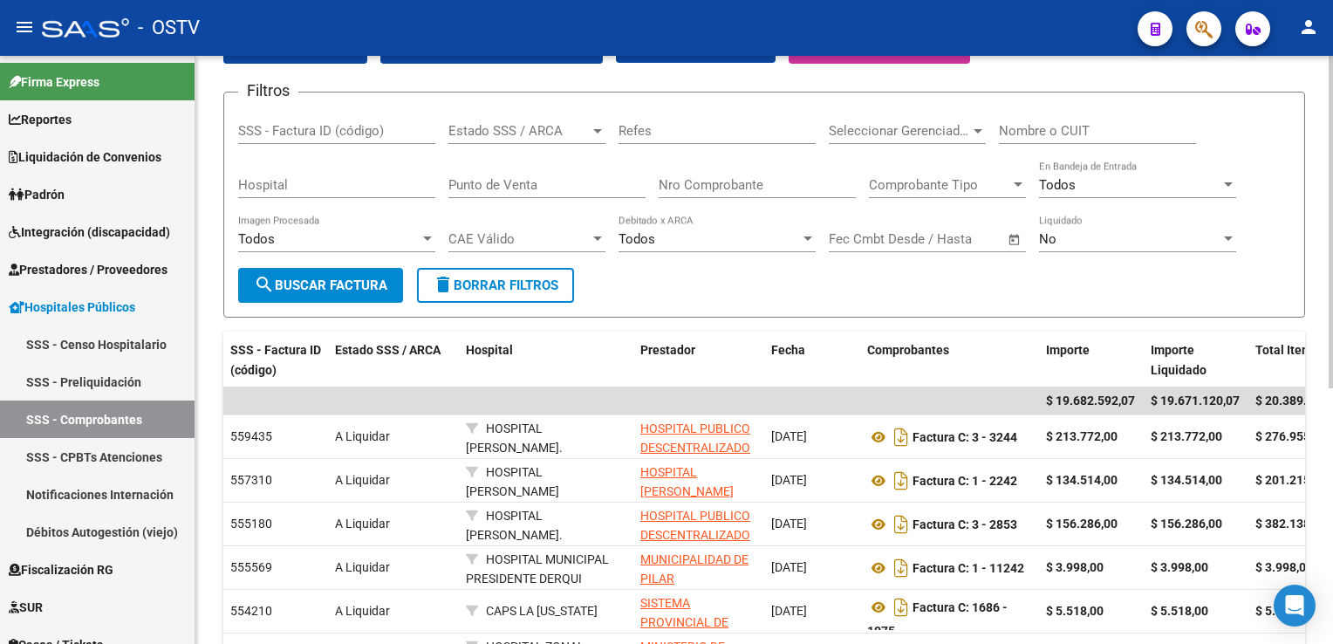
scroll to position [122, 0]
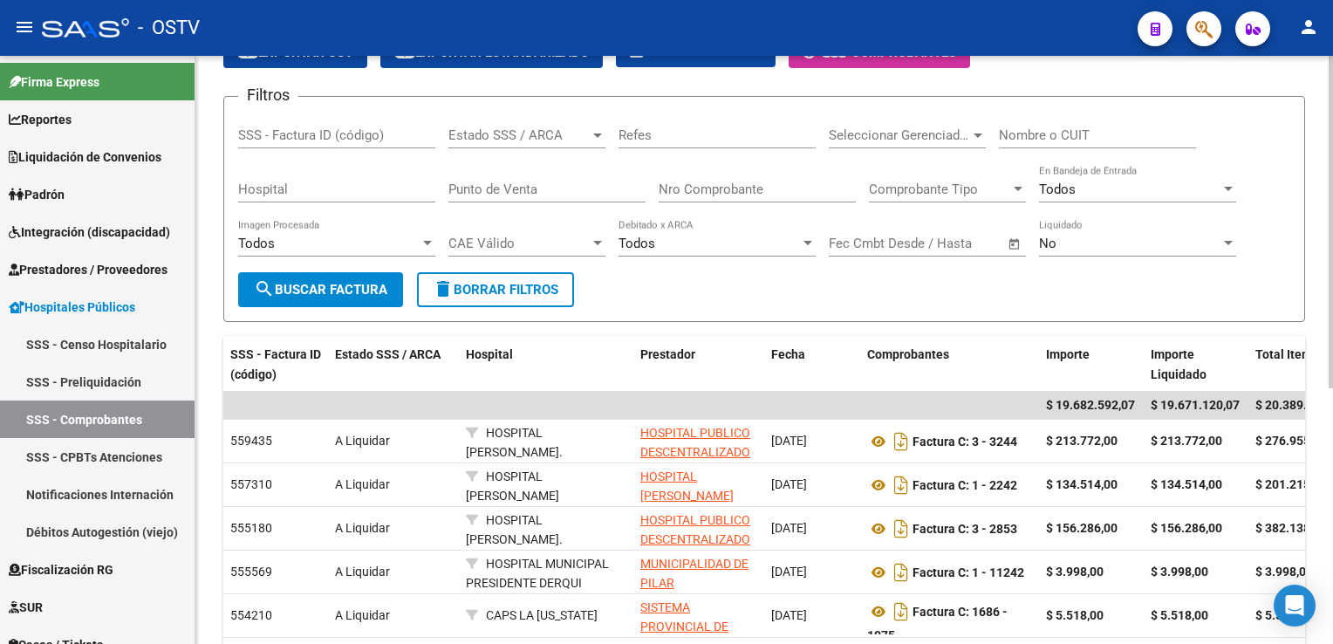
click at [1324, 298] on div "Video 1 - Video 2 - Video 3 - Video 4 - Instructivo - Instructivo 2 - Resolució…" at bounding box center [766, 448] width 1142 height 1028
click at [975, 131] on div at bounding box center [978, 135] width 16 height 14
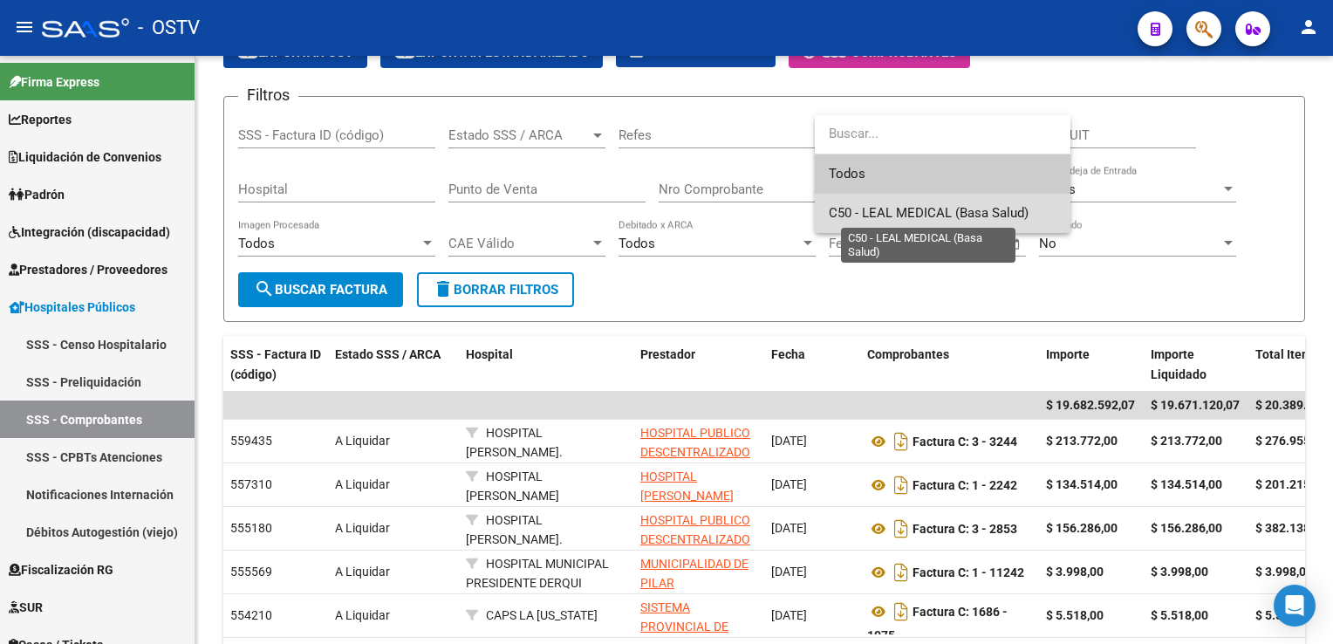
click at [897, 205] on span "C50 - LEAL MEDICAL (Basa Salud)" at bounding box center [929, 213] width 200 height 16
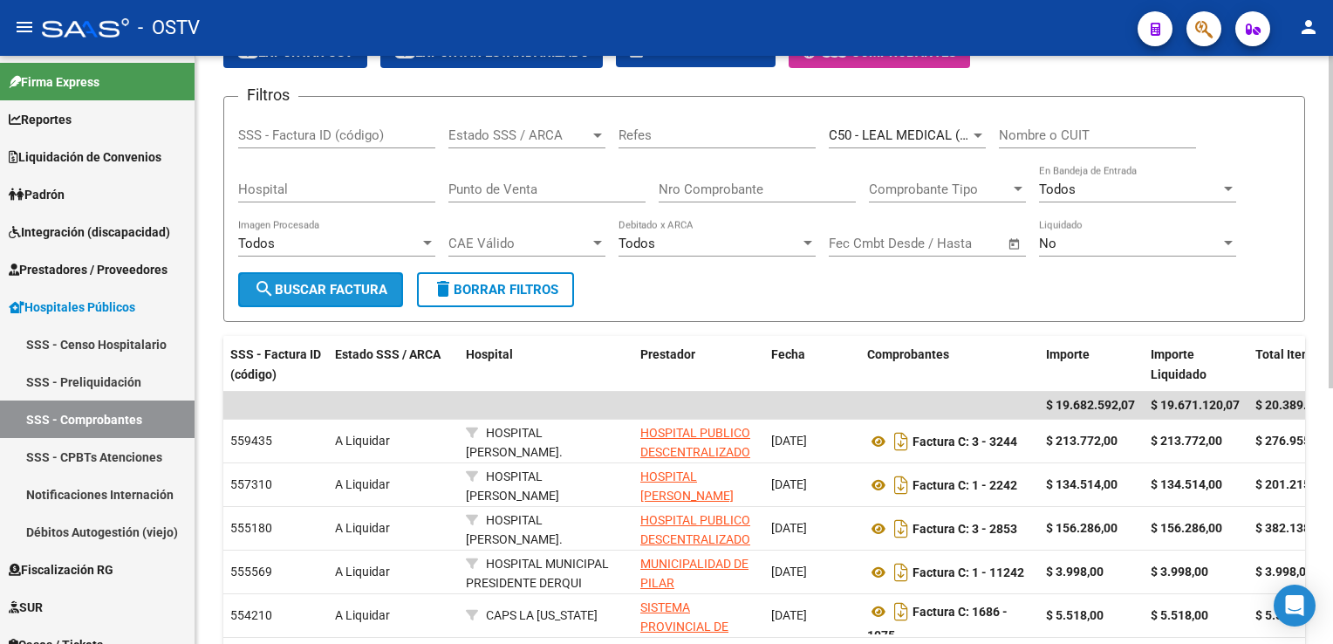
click at [348, 283] on span "search Buscar Factura" at bounding box center [321, 290] width 134 height 16
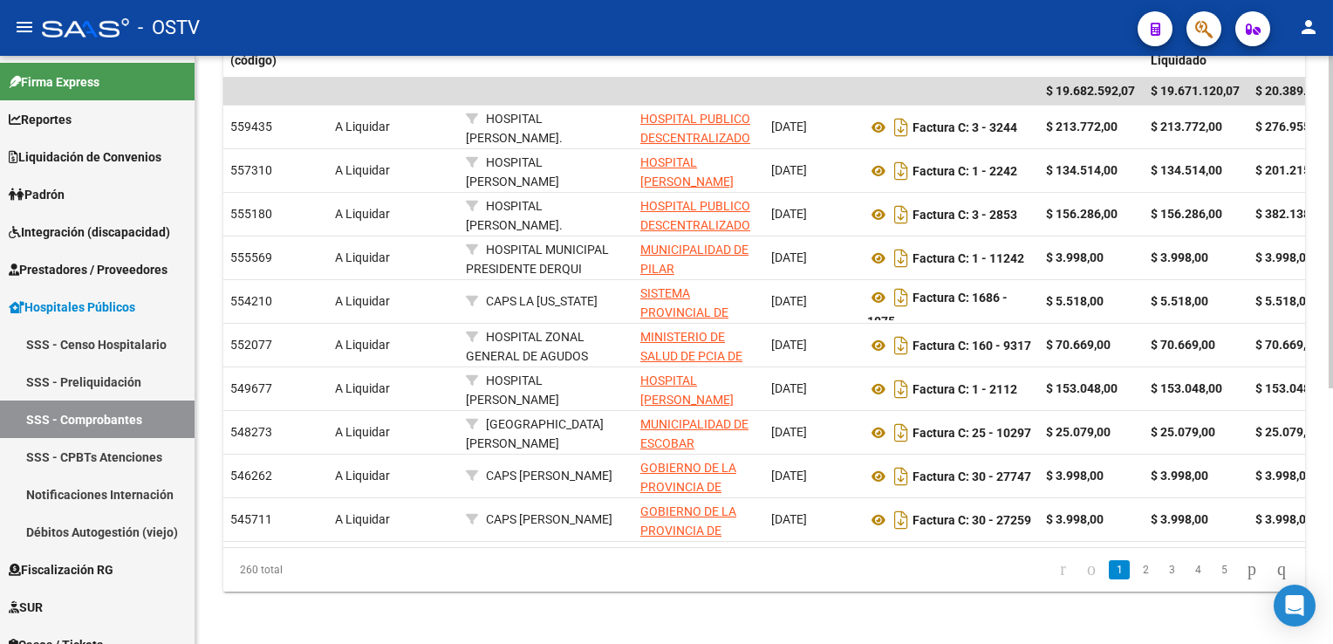
scroll to position [450, 0]
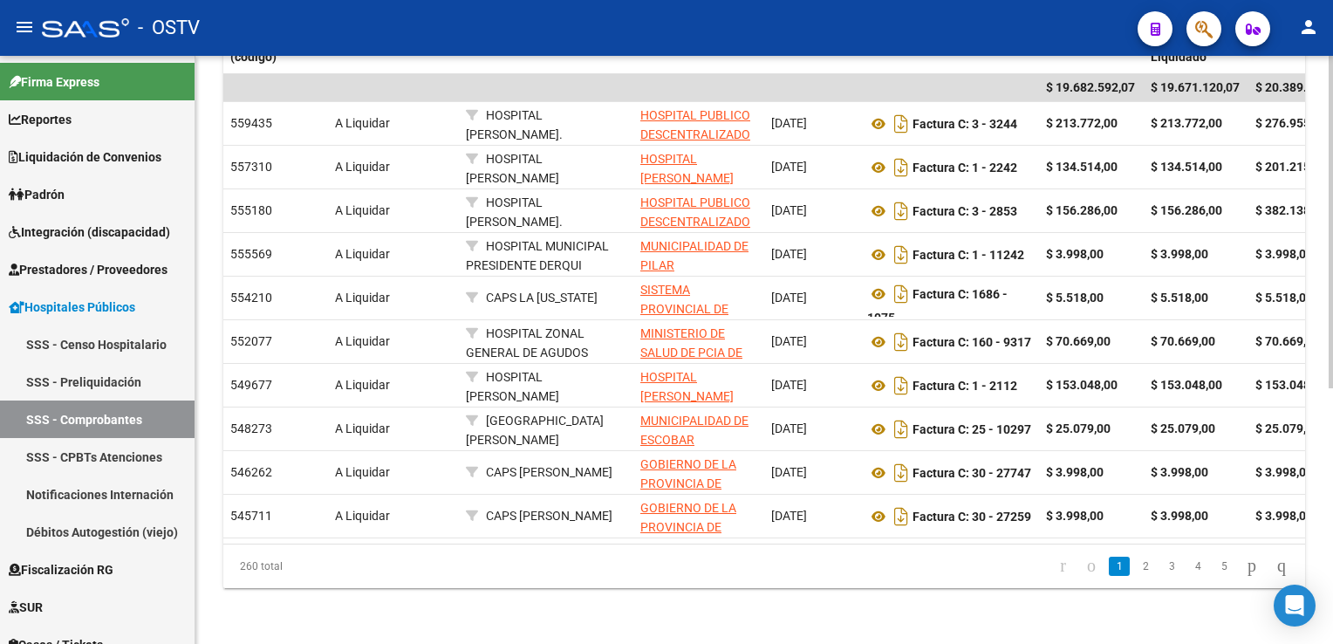
click at [1333, 536] on html "menu - OSTV person Firma Express Reportes Ingresos Devengados Detalles por CUIL…" at bounding box center [666, 322] width 1333 height 644
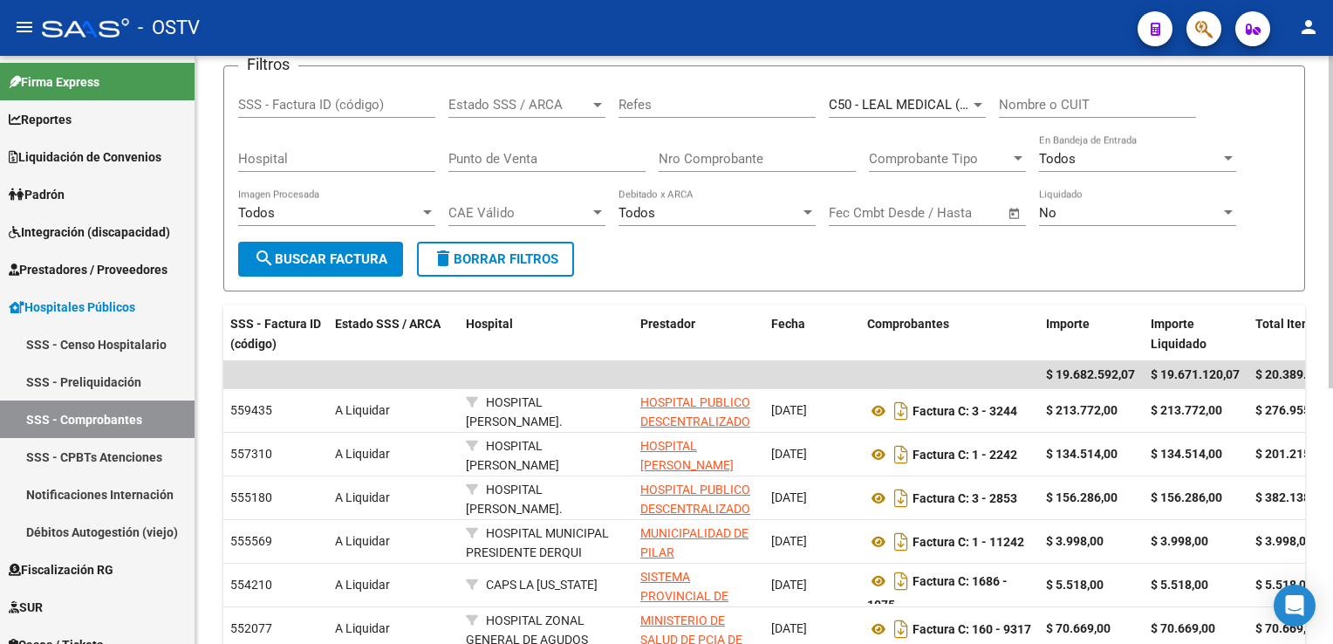
scroll to position [133, 0]
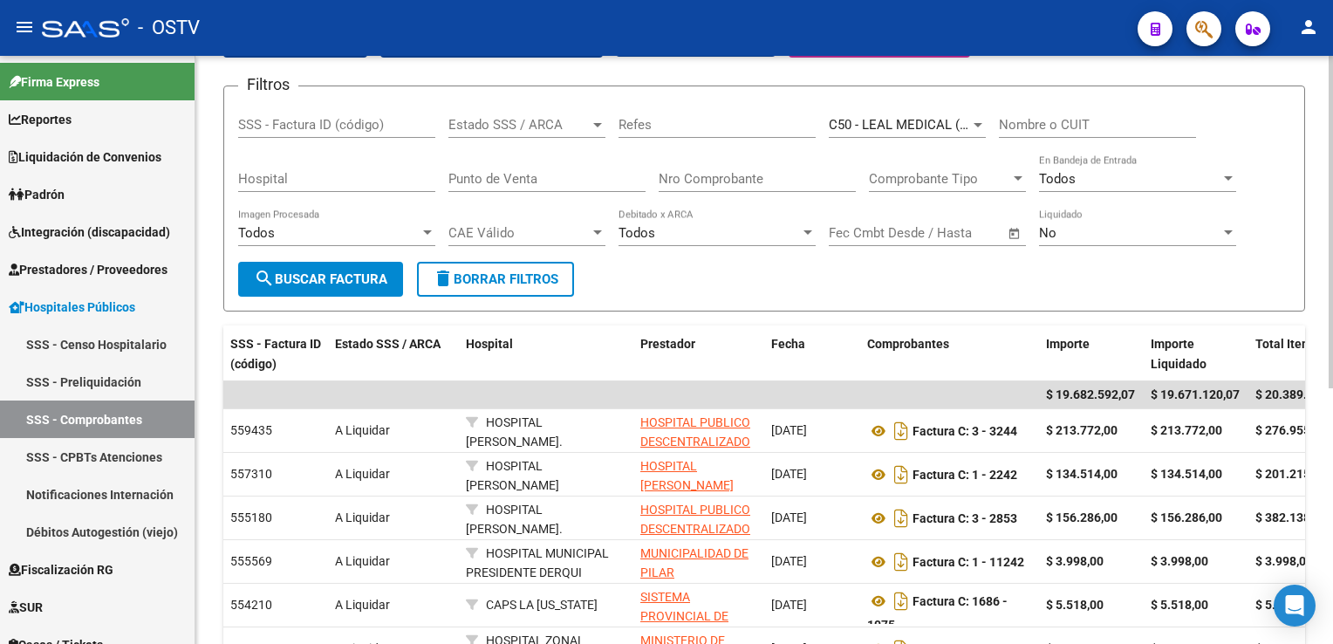
click at [1333, 375] on html "menu - OSTV person Firma Express Reportes Ingresos Devengados Detalles por CUIL…" at bounding box center [666, 322] width 1333 height 644
